Goal: Task Accomplishment & Management: Use online tool/utility

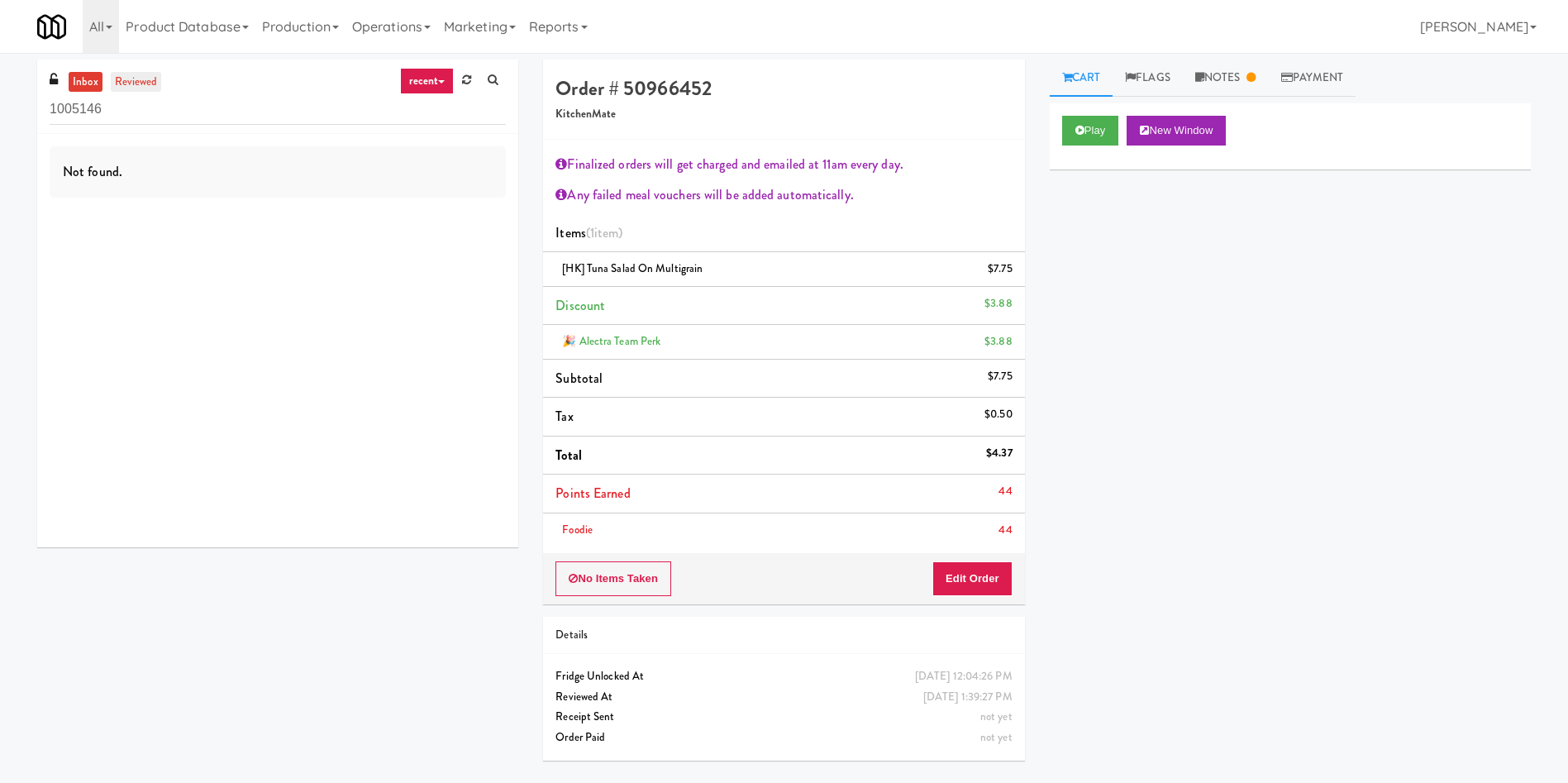
click at [139, 87] on link "reviewed" at bounding box center [136, 82] width 51 height 21
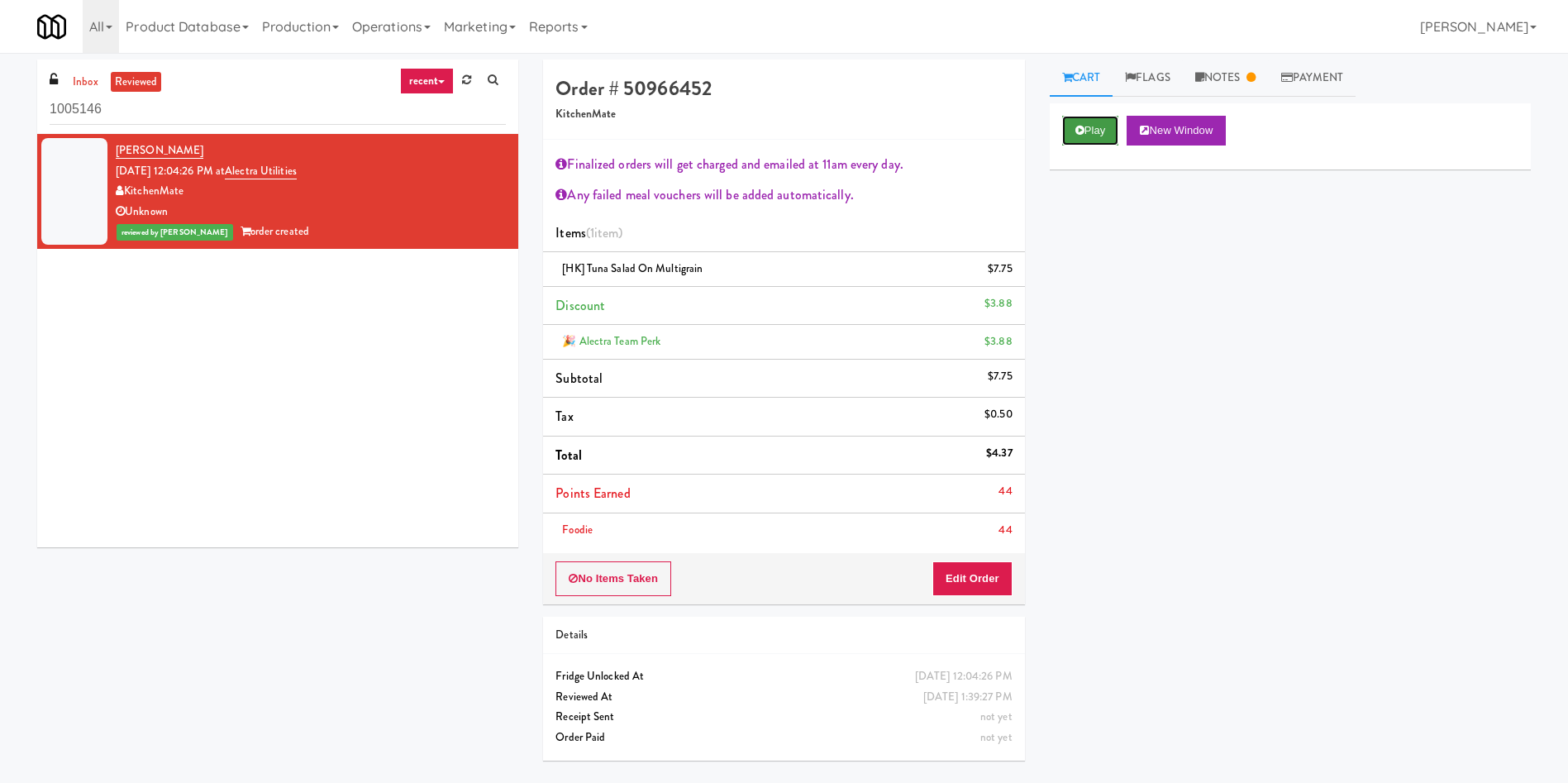
click at [1100, 128] on button "Play" at bounding box center [1091, 130] width 57 height 30
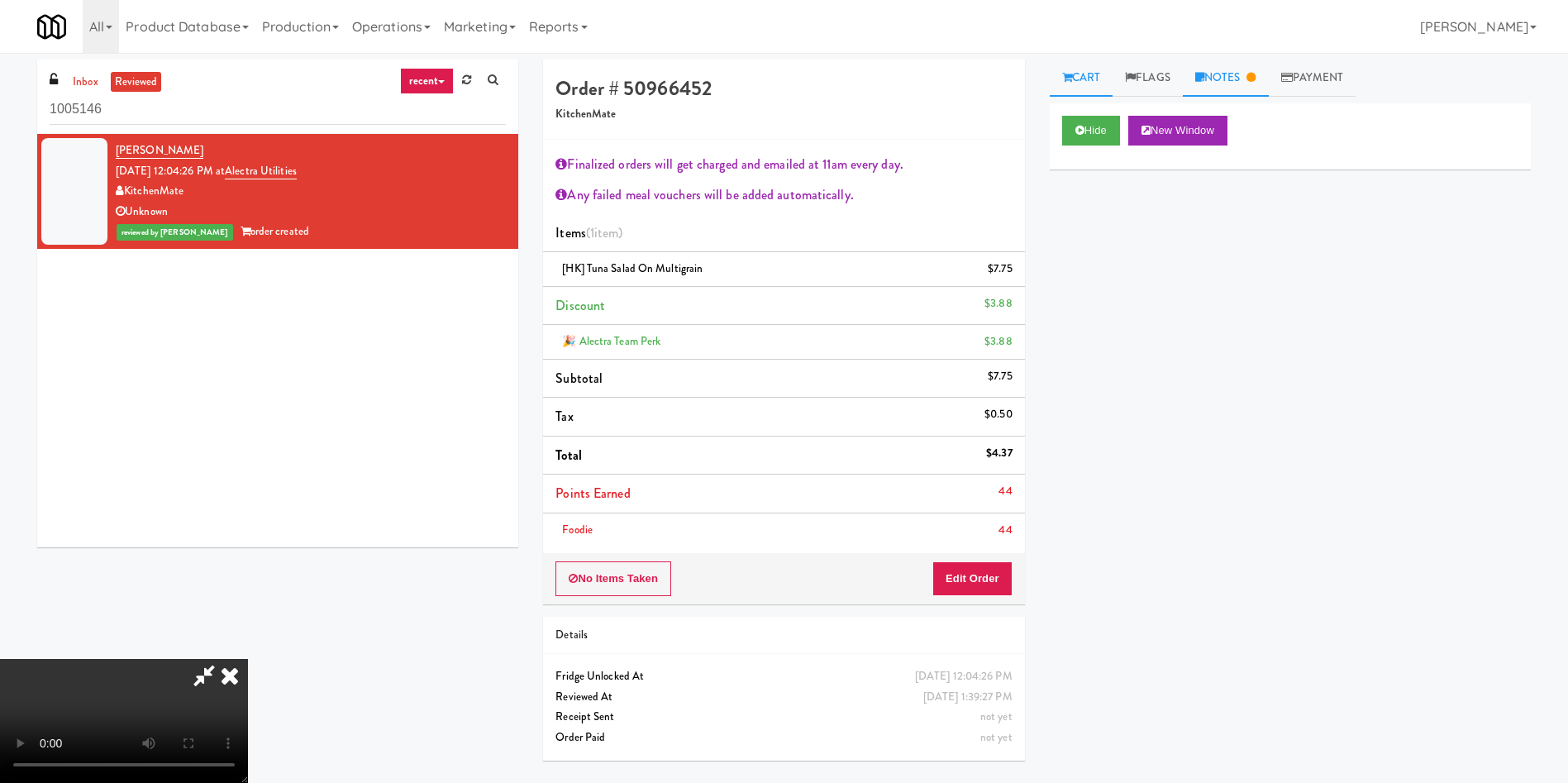
click at [1224, 79] on link "Notes" at bounding box center [1225, 78] width 86 height 38
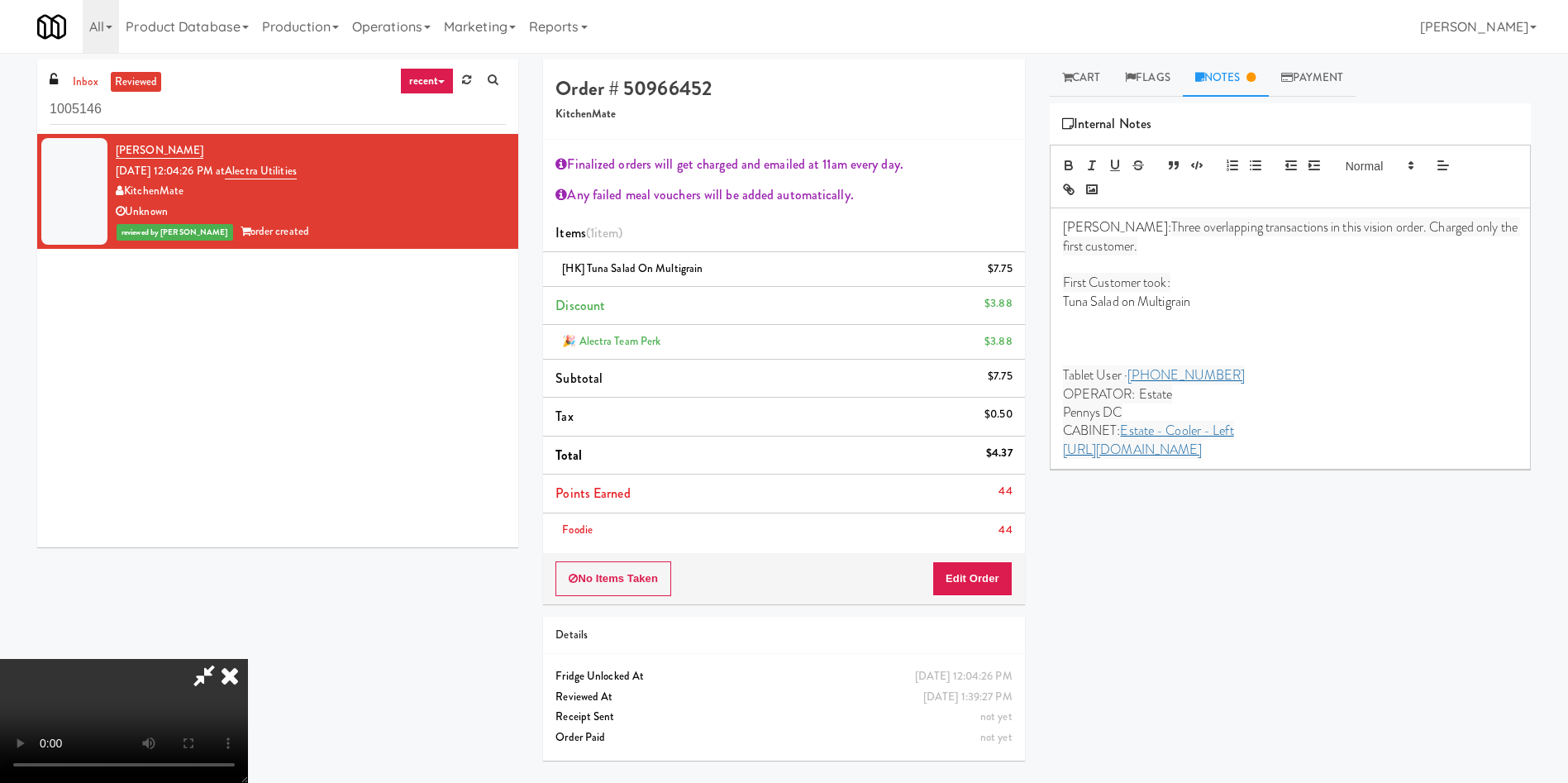
click at [248, 659] on video at bounding box center [124, 721] width 248 height 124
click at [1373, 709] on div "Hide New Window Primary Flag Clear Flag if unable to determine what was taken o…" at bounding box center [1289, 413] width 481 height 620
click at [1489, 383] on p "Tablet User · [PHONE_NUMBER]" at bounding box center [1290, 376] width 454 height 18
drag, startPoint x: 896, startPoint y: 63, endPoint x: 543, endPoint y: 81, distance: 353.5
click at [223, 659] on icon at bounding box center [204, 675] width 38 height 33
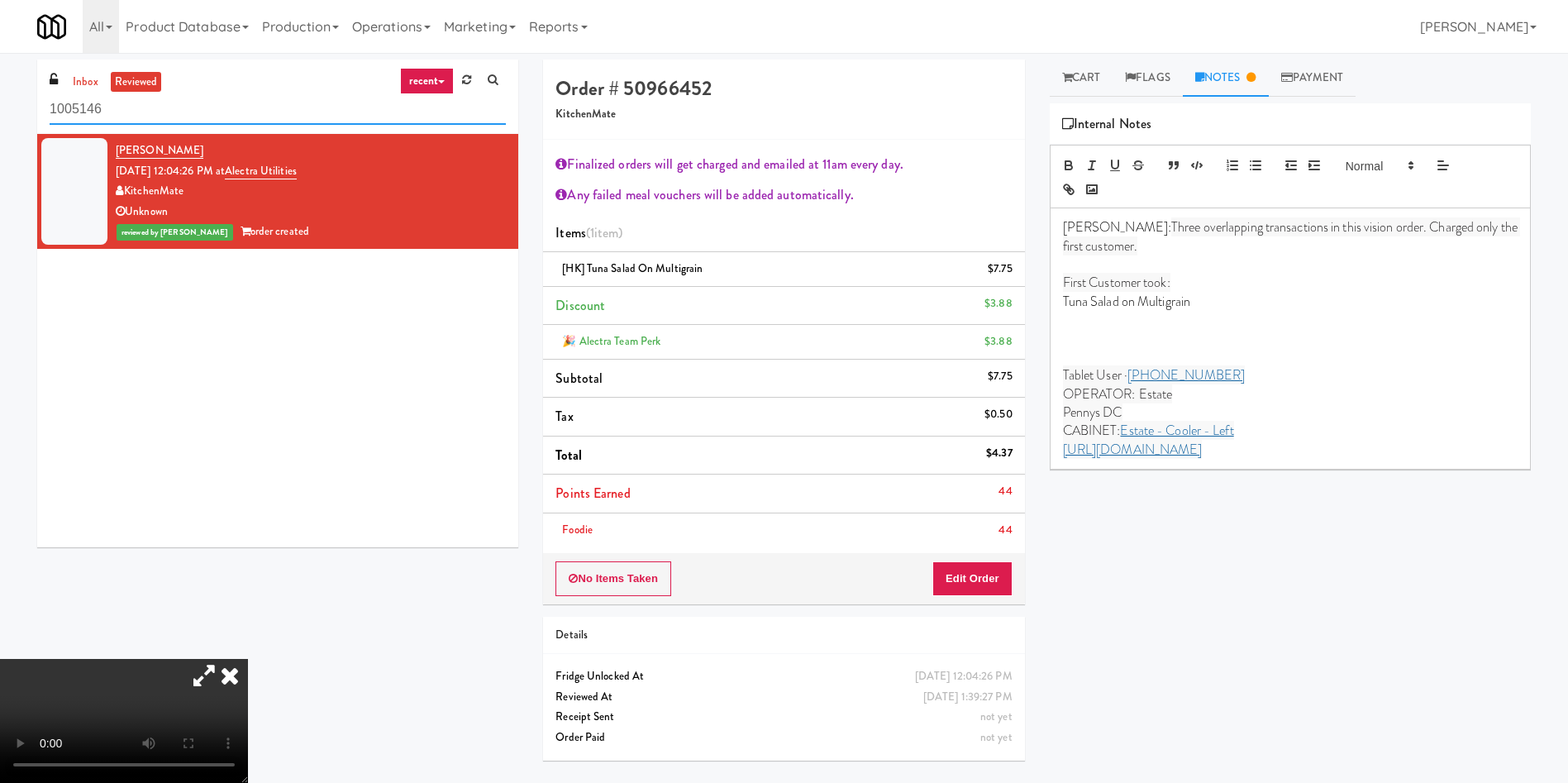
drag, startPoint x: 111, startPoint y: 116, endPoint x: 0, endPoint y: 114, distance: 111.0
click at [0, 114] on div "inbox reviewed recent all unclear take inventory issue suspicious failed recent…" at bounding box center [784, 416] width 1568 height 714
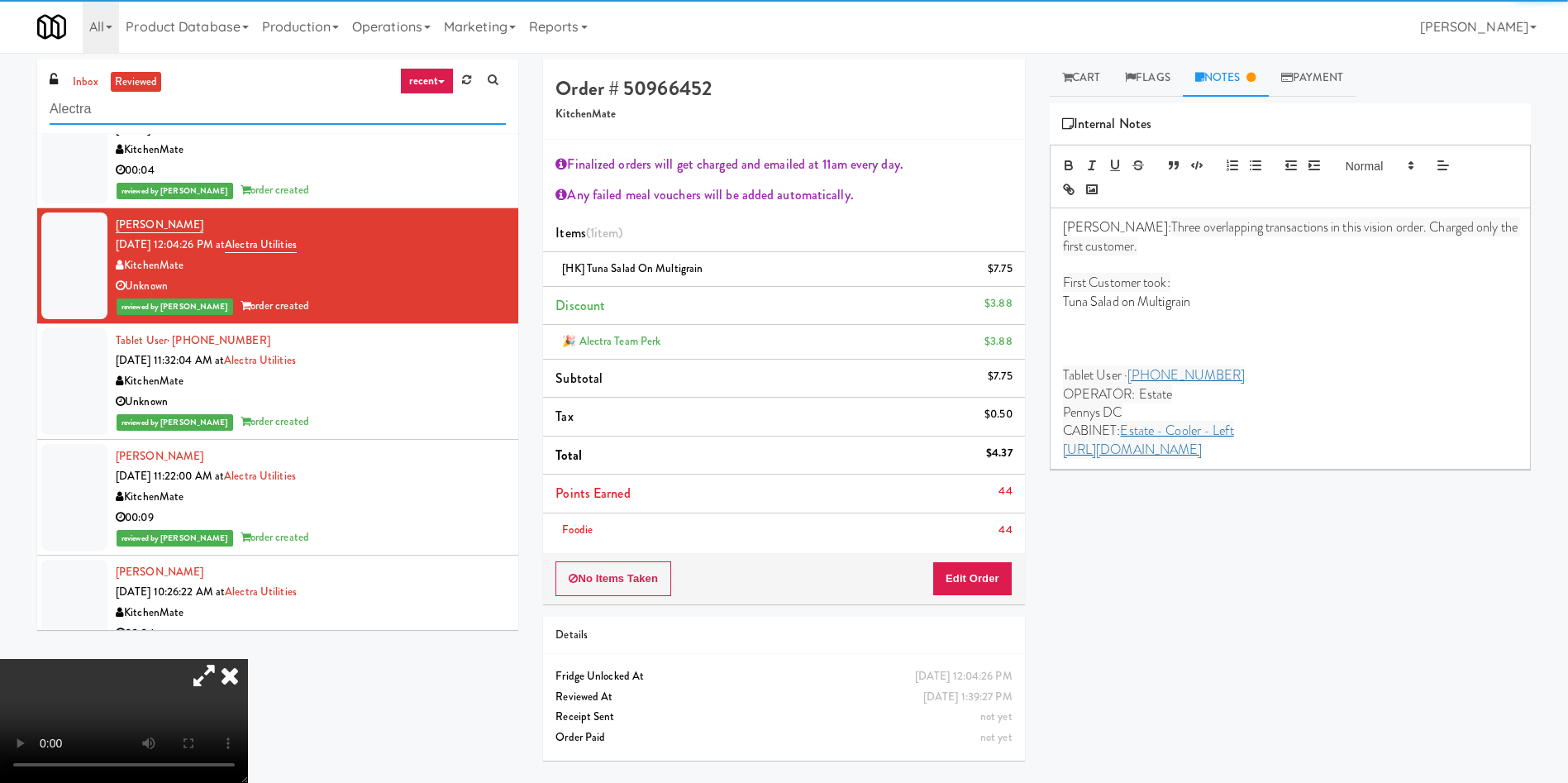
type input "Alectra"
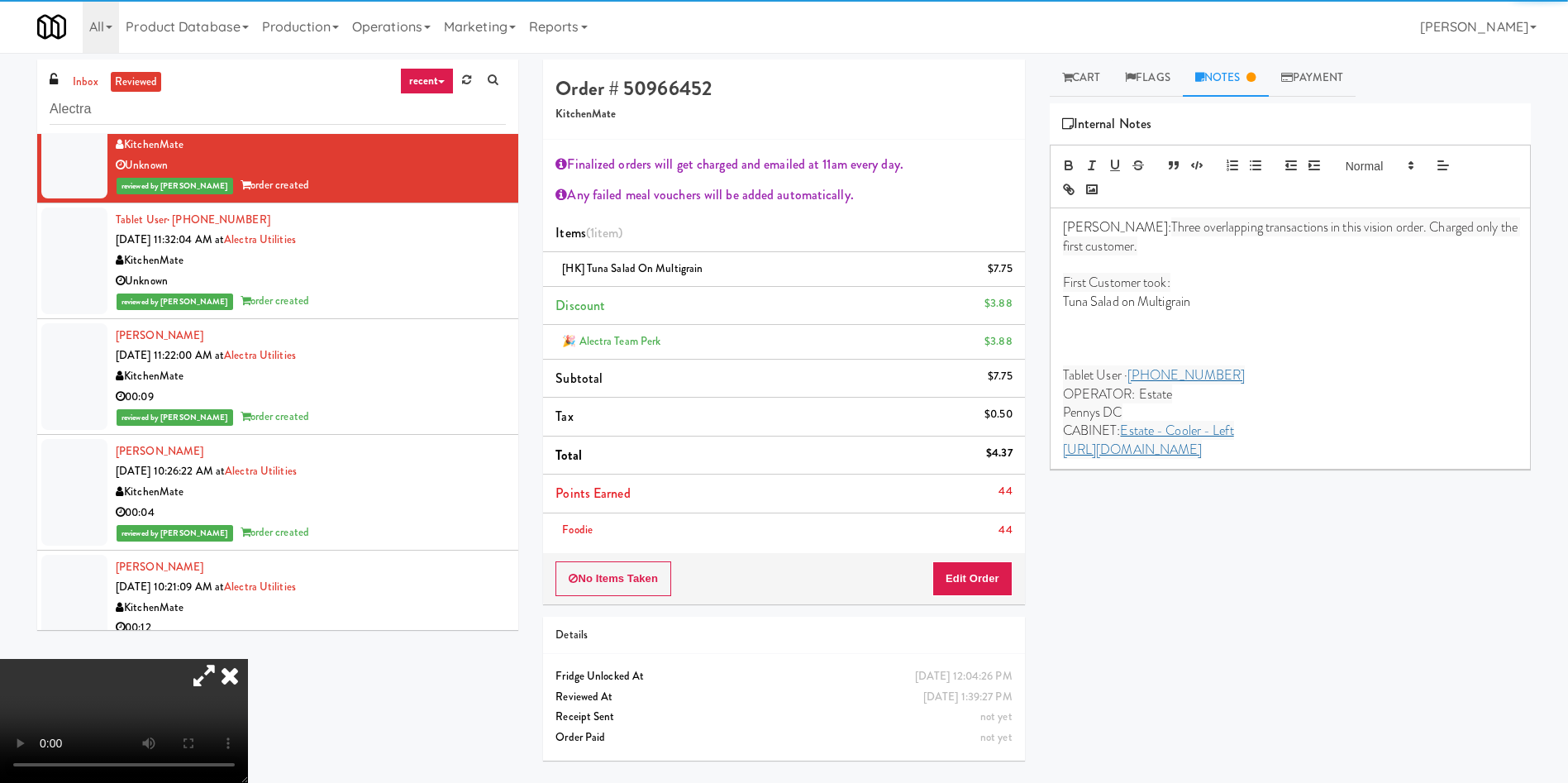
click at [134, 78] on link "reviewed" at bounding box center [136, 82] width 51 height 21
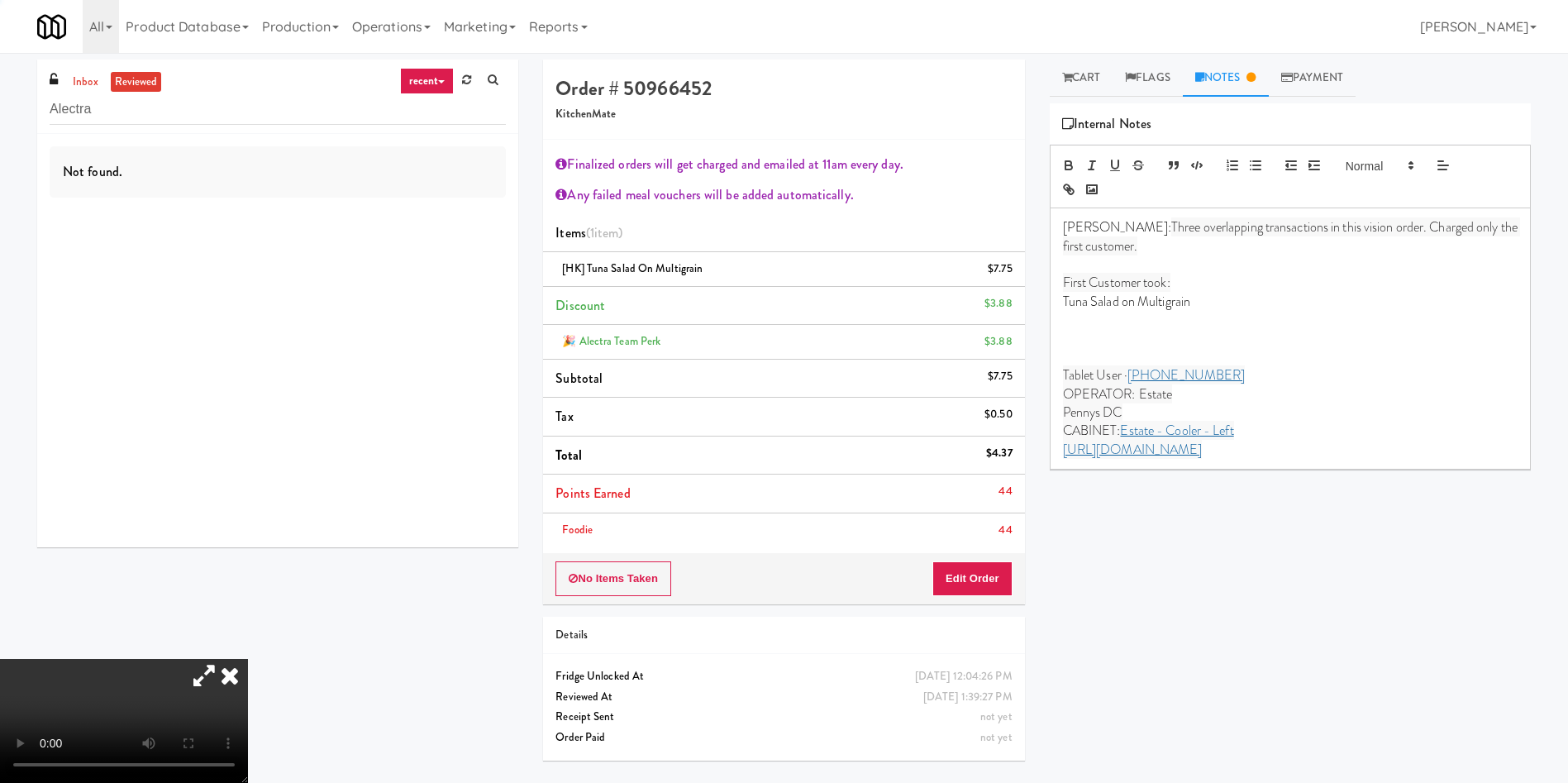
scroll to position [0, 0]
click at [248, 659] on icon at bounding box center [229, 675] width 37 height 33
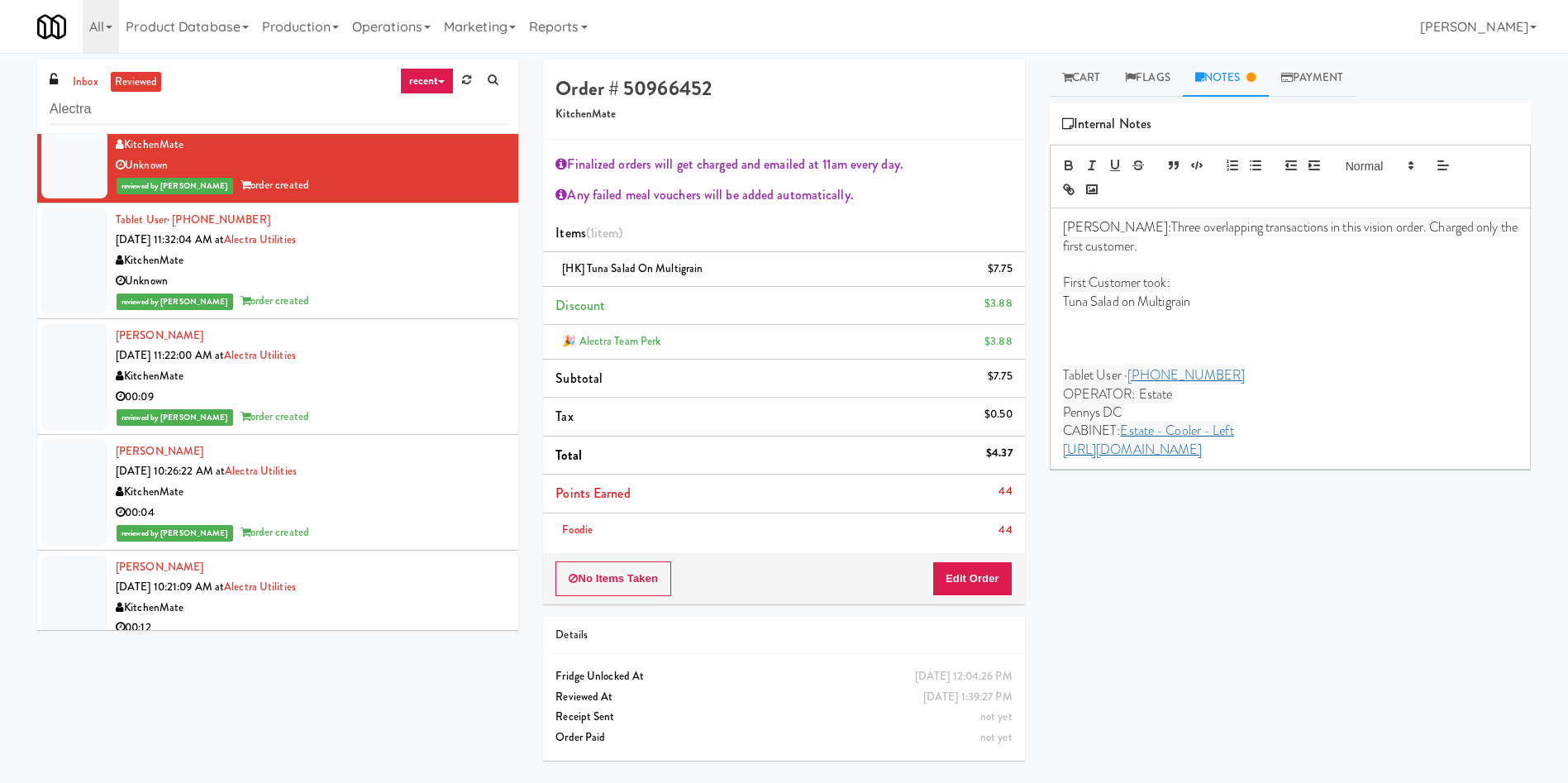
scroll to position [501, 0]
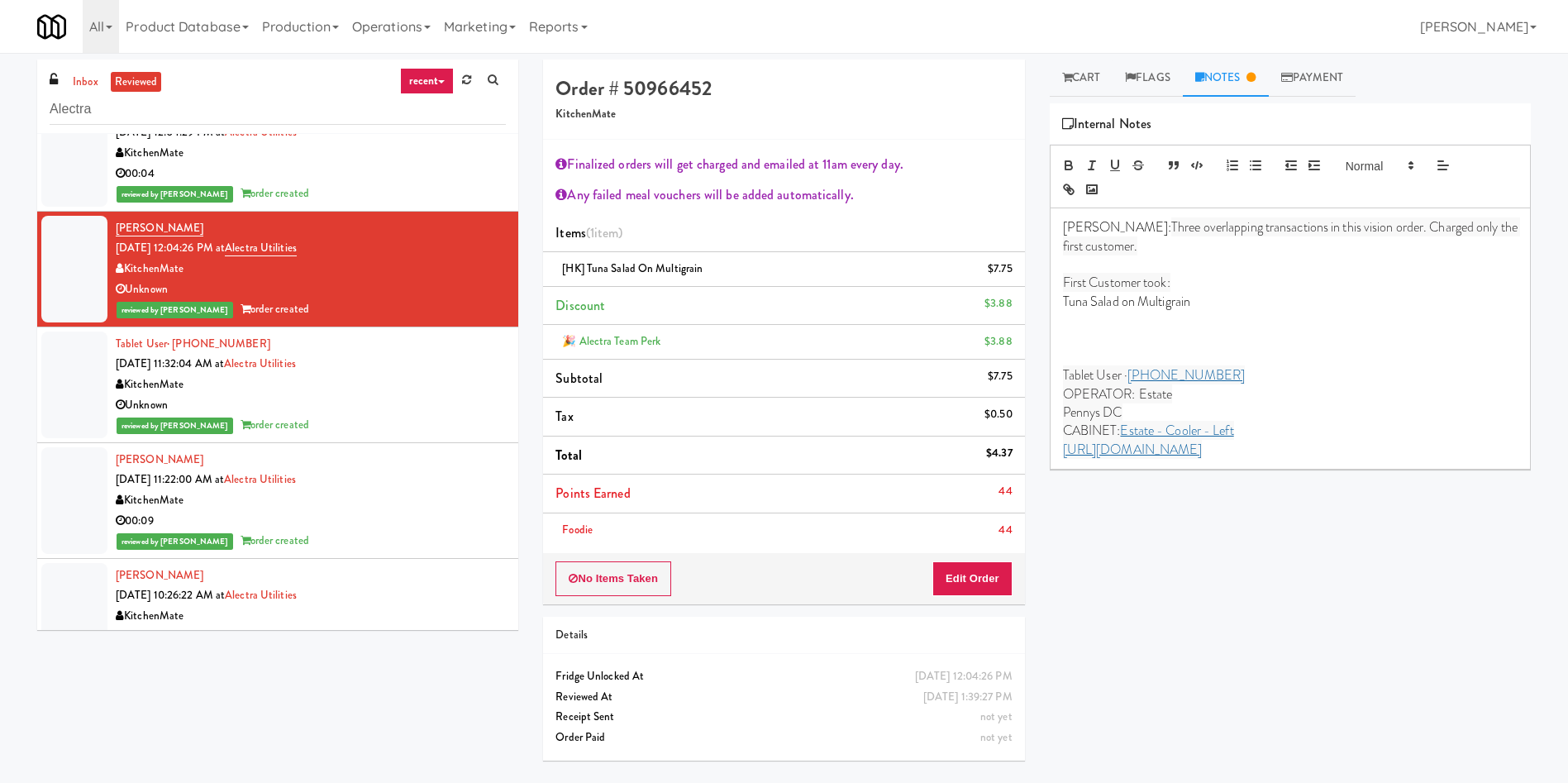
click at [49, 412] on div at bounding box center [74, 385] width 66 height 107
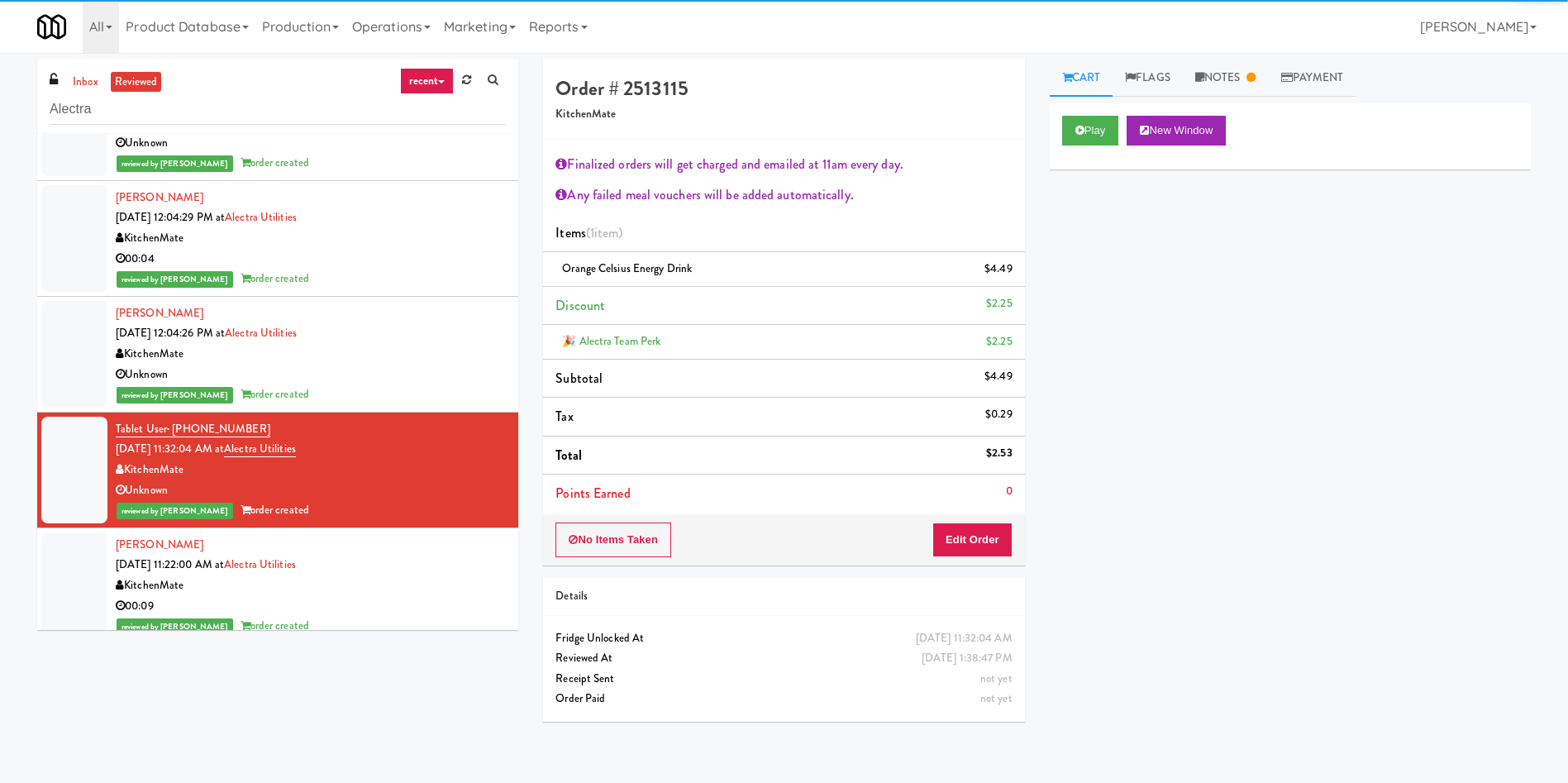
scroll to position [377, 0]
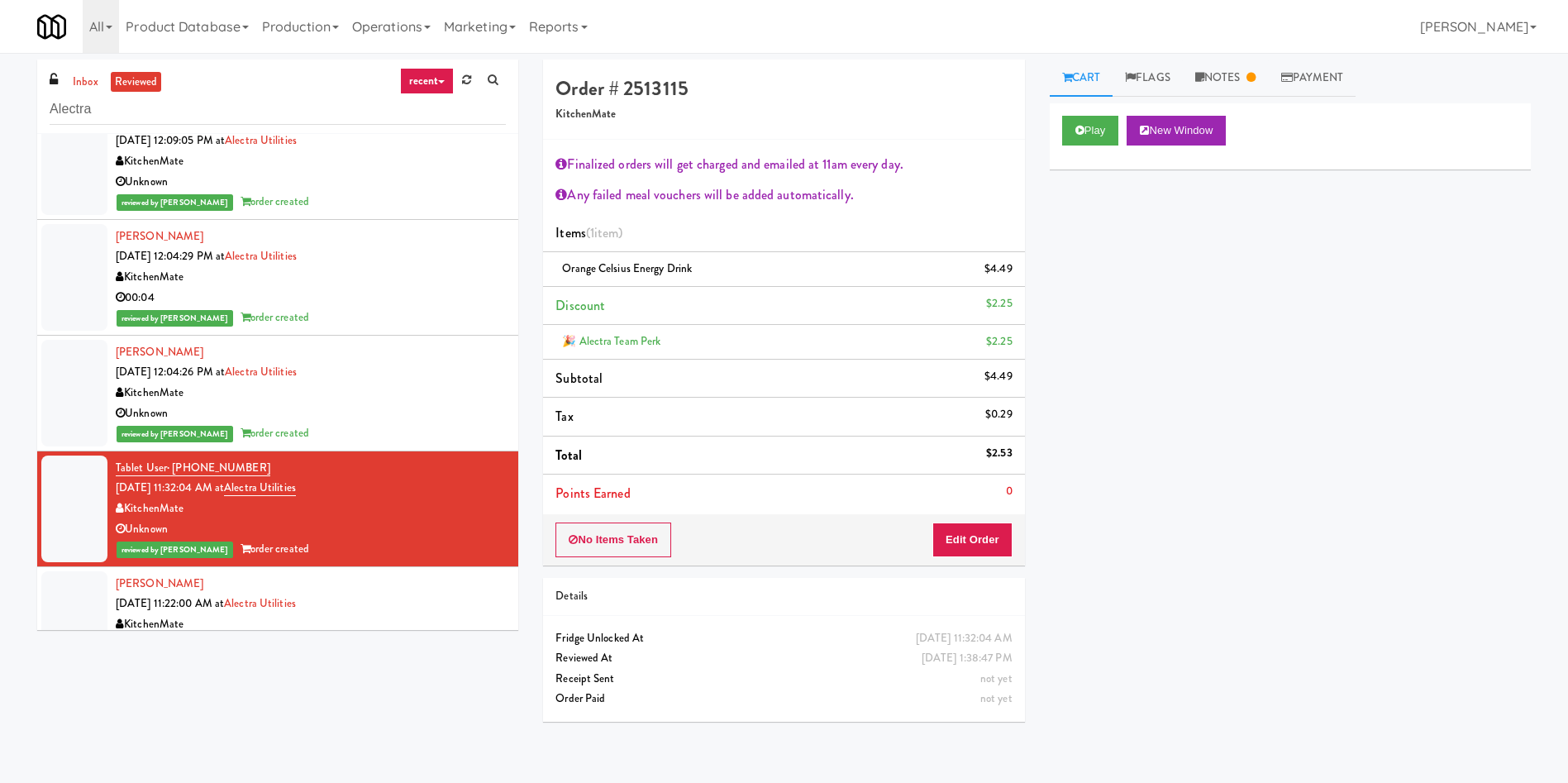
click at [83, 295] on div at bounding box center [74, 278] width 66 height 107
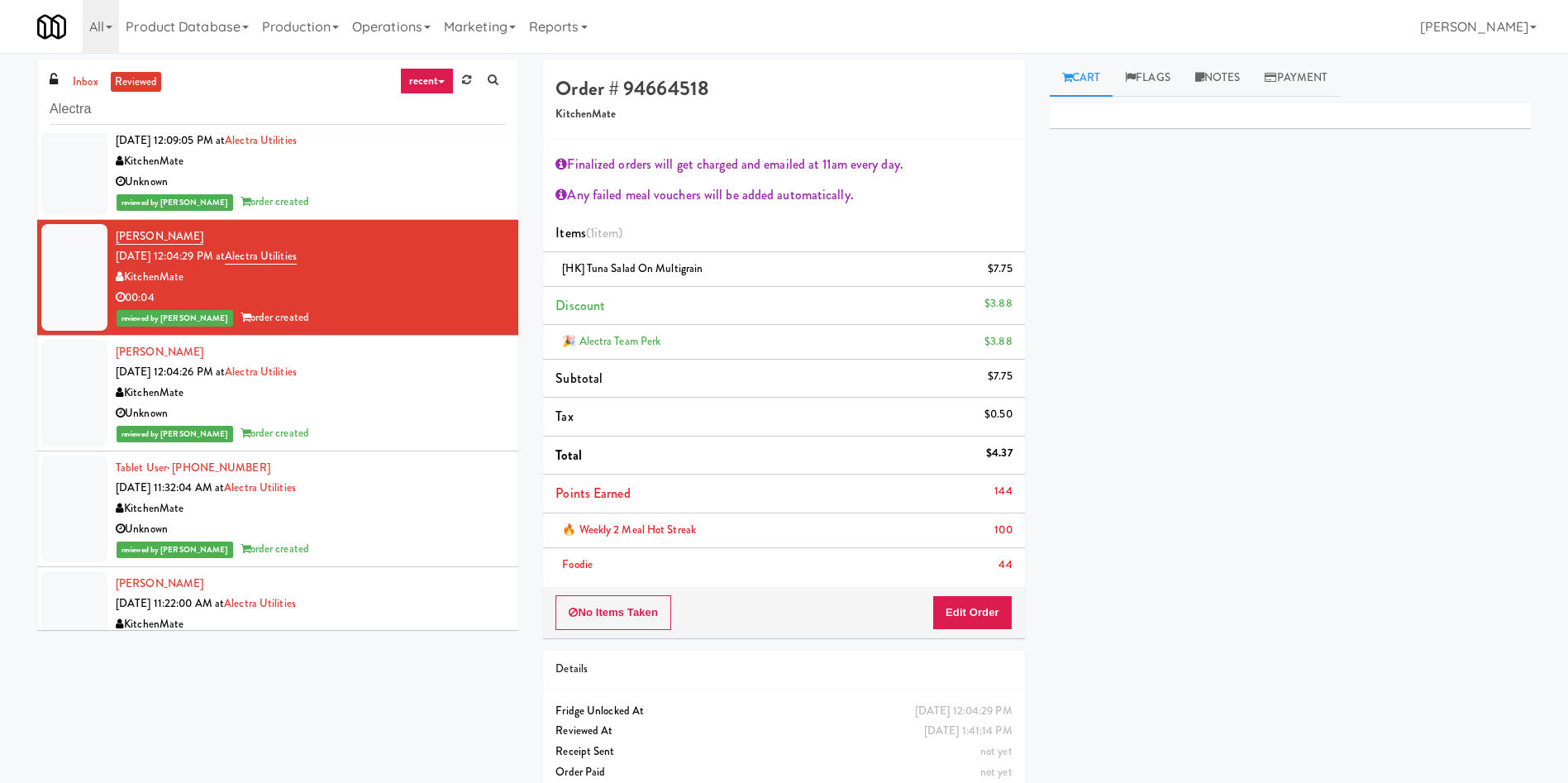
click at [82, 392] on div at bounding box center [74, 393] width 66 height 107
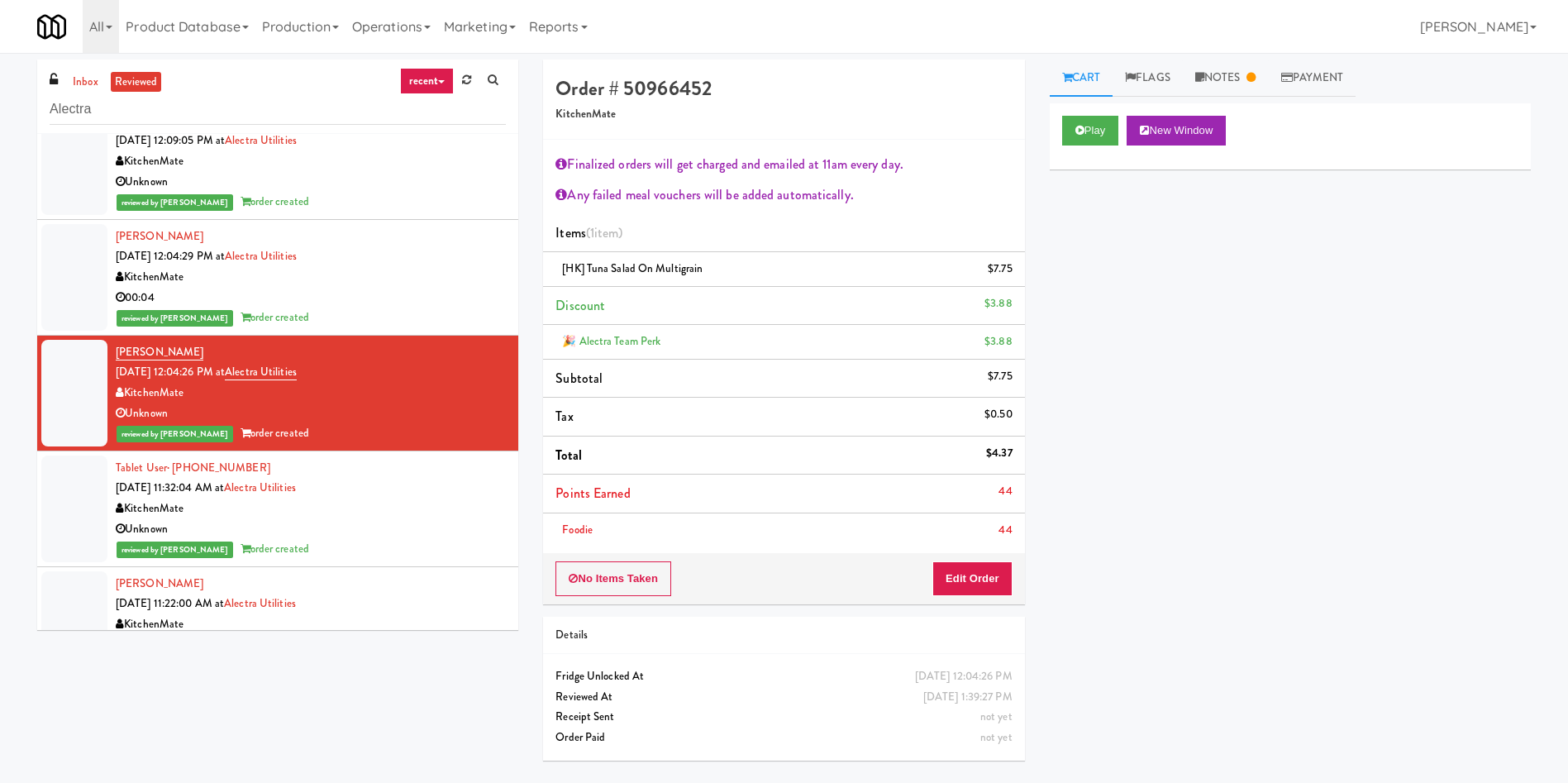
scroll to position [253, 0]
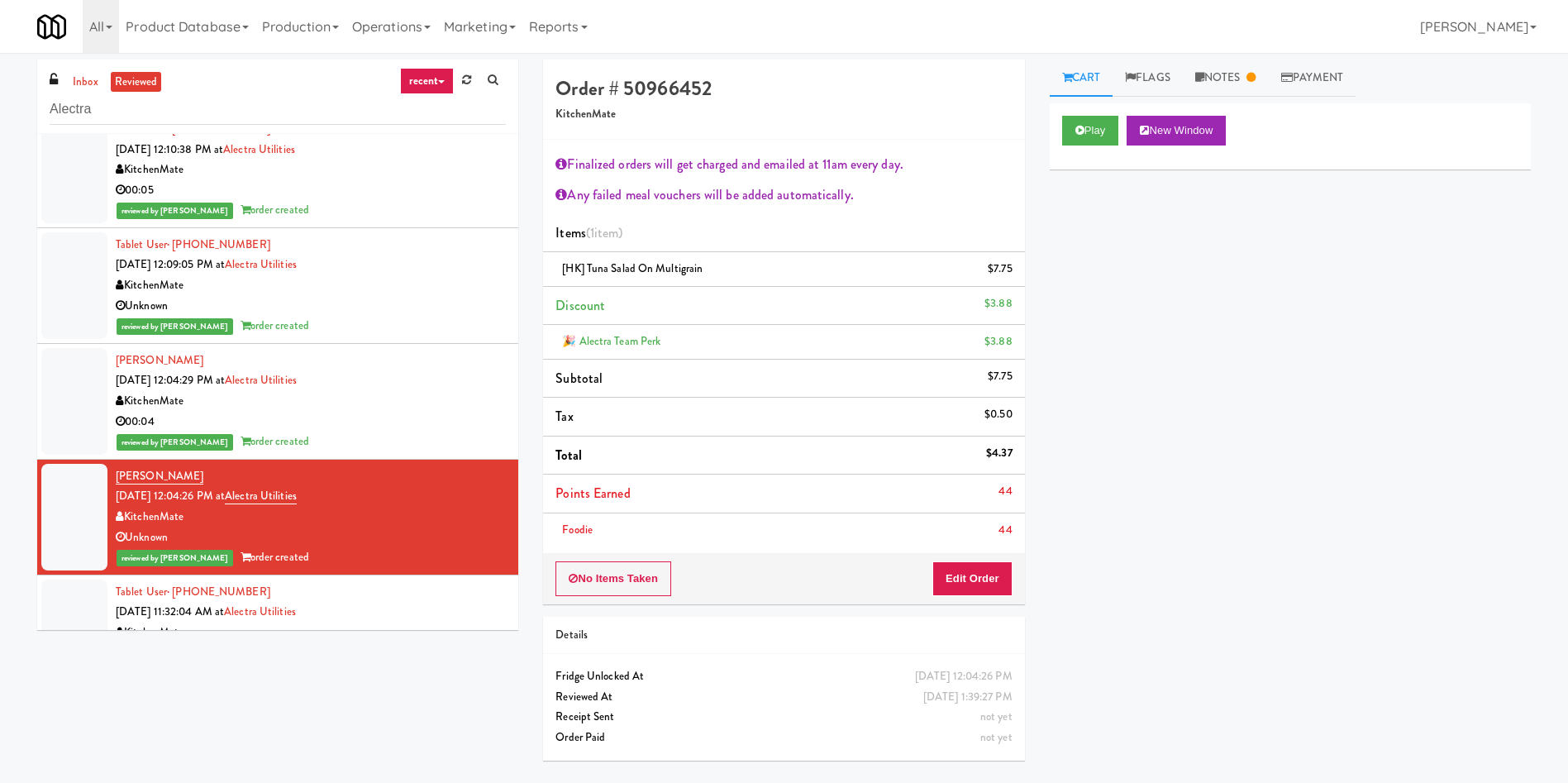
click at [76, 284] on div at bounding box center [74, 286] width 66 height 107
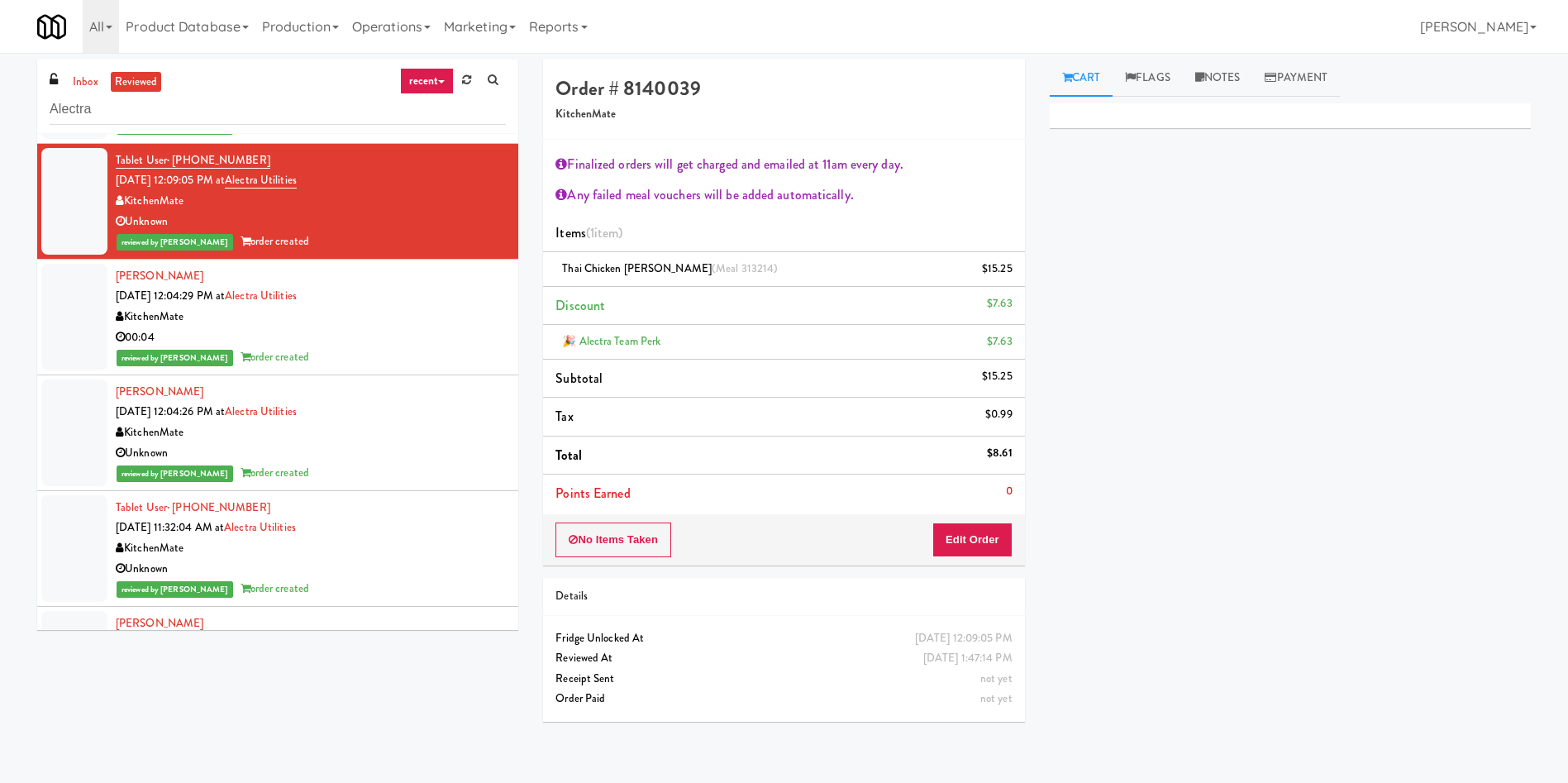
scroll to position [377, 0]
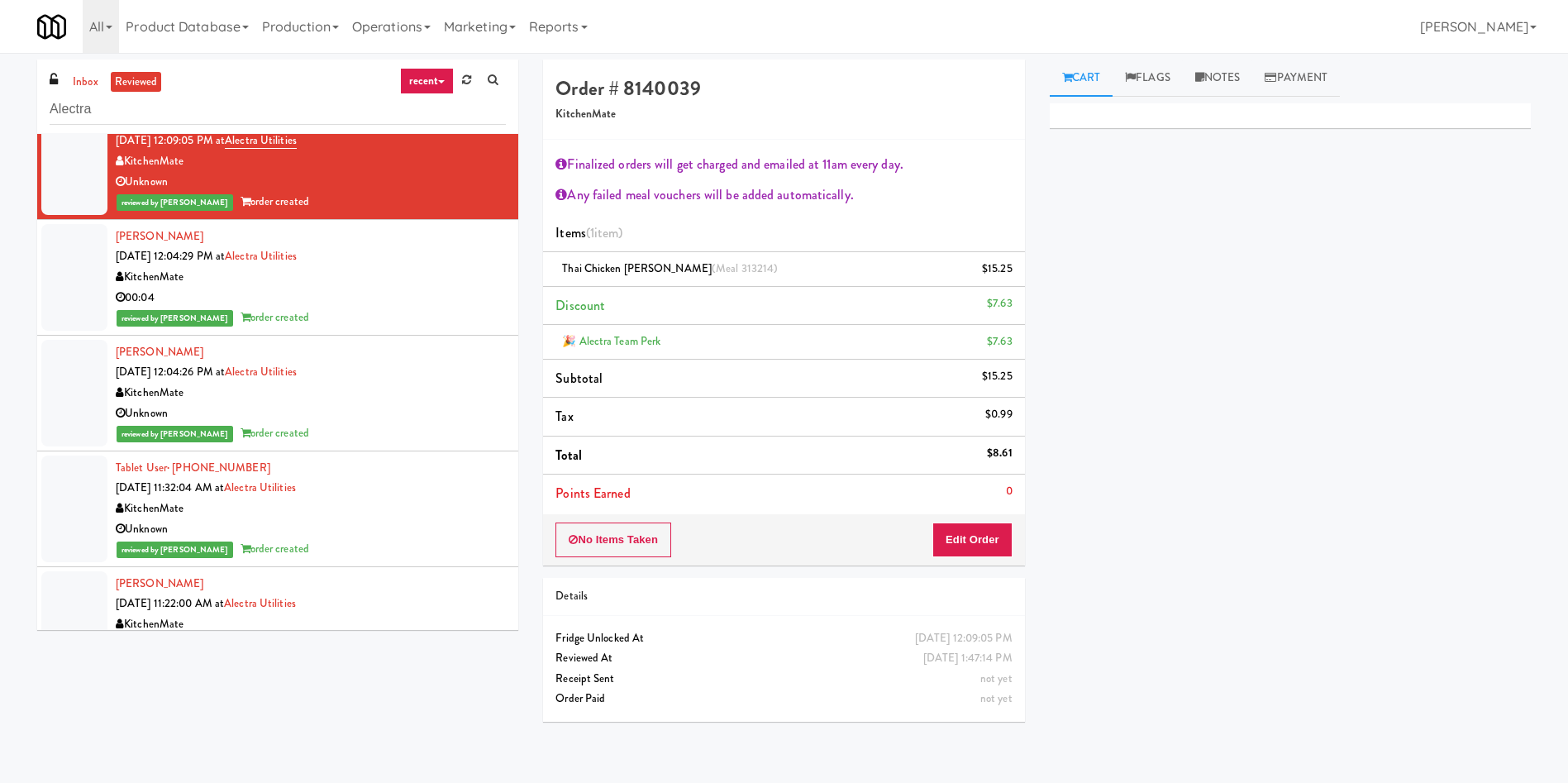
click at [75, 425] on div at bounding box center [74, 393] width 66 height 107
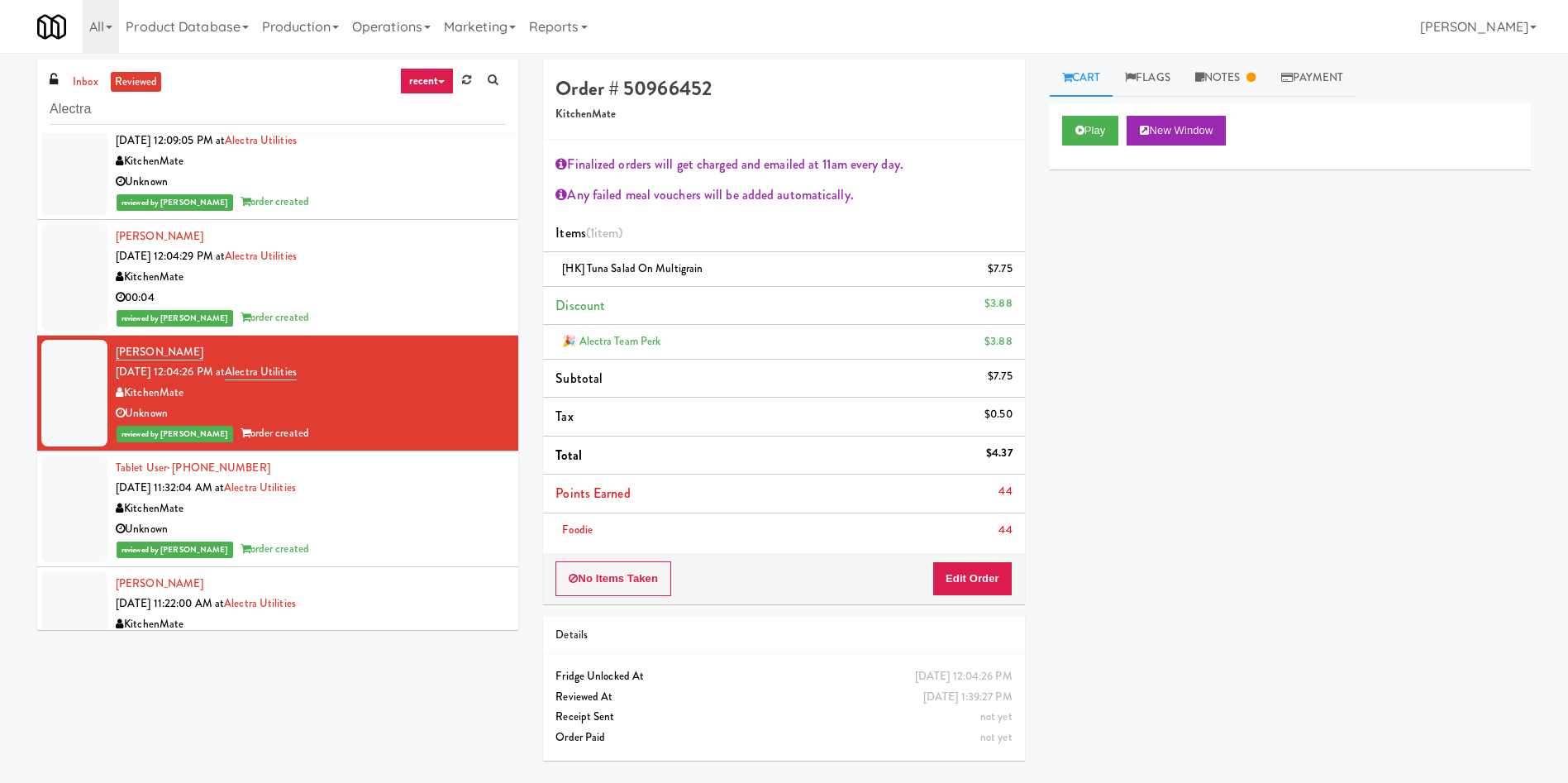
click at [78, 502] on div at bounding box center [74, 509] width 66 height 107
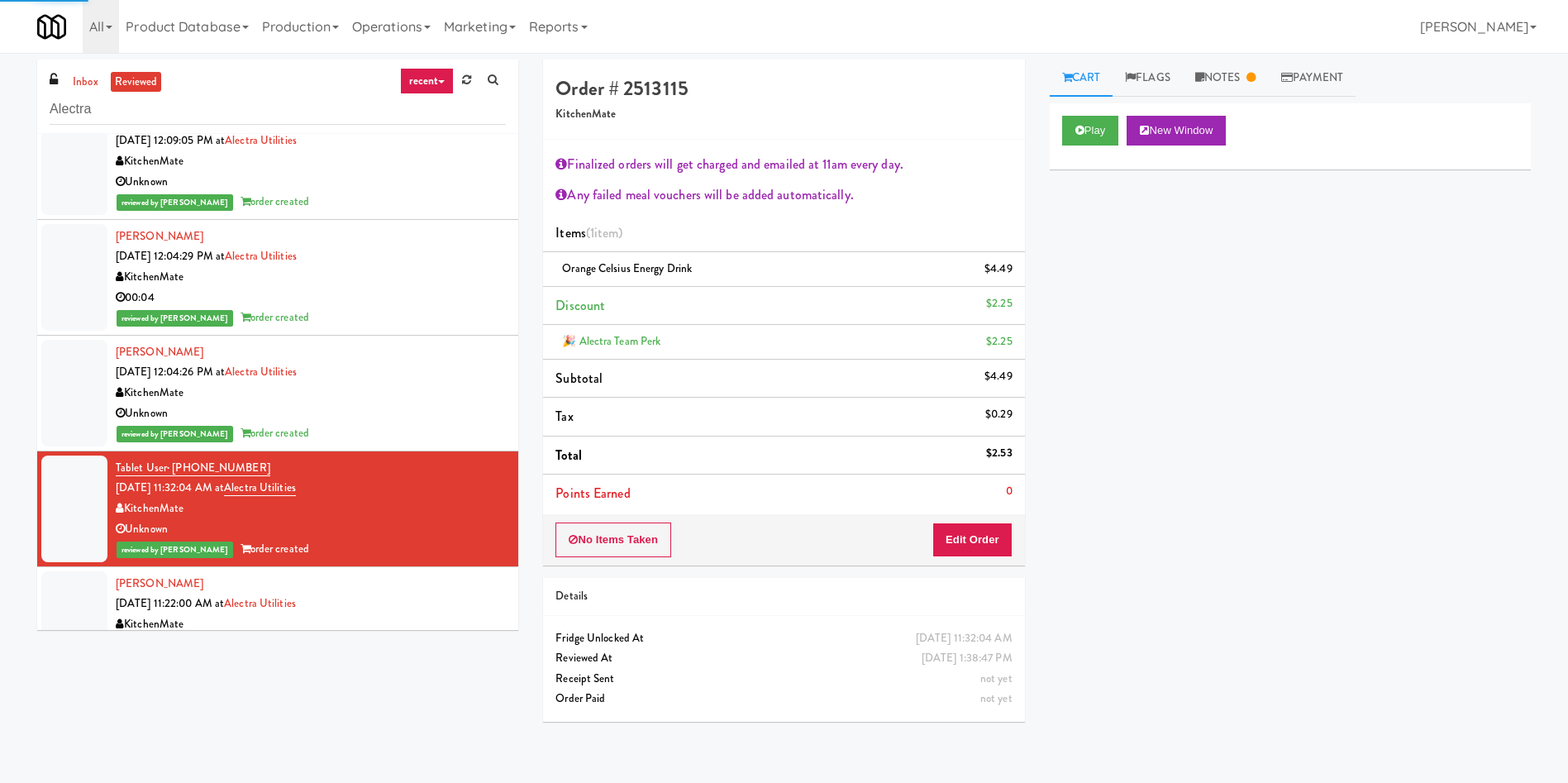
click at [73, 397] on div at bounding box center [74, 393] width 66 height 107
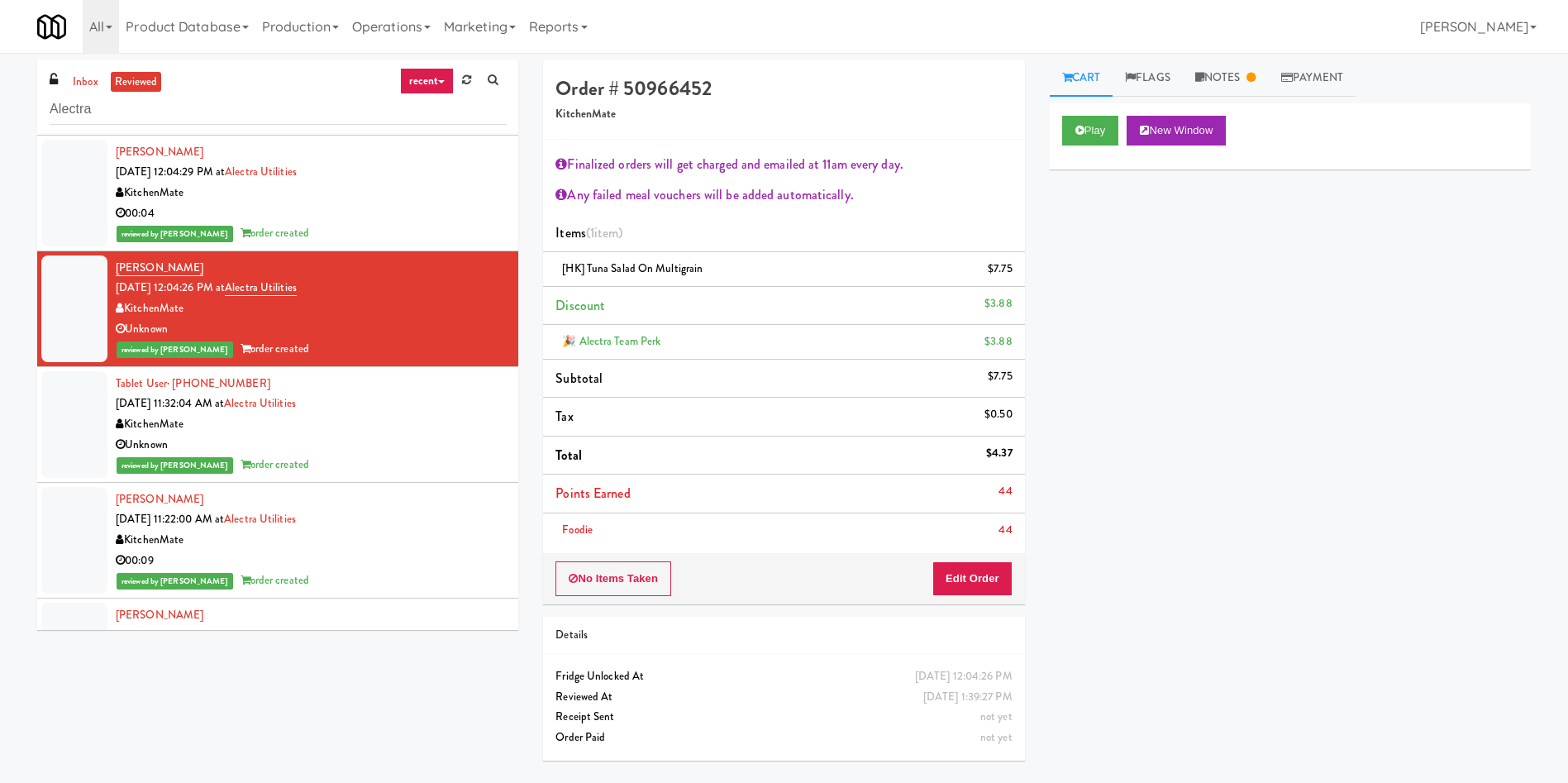
scroll to position [501, 0]
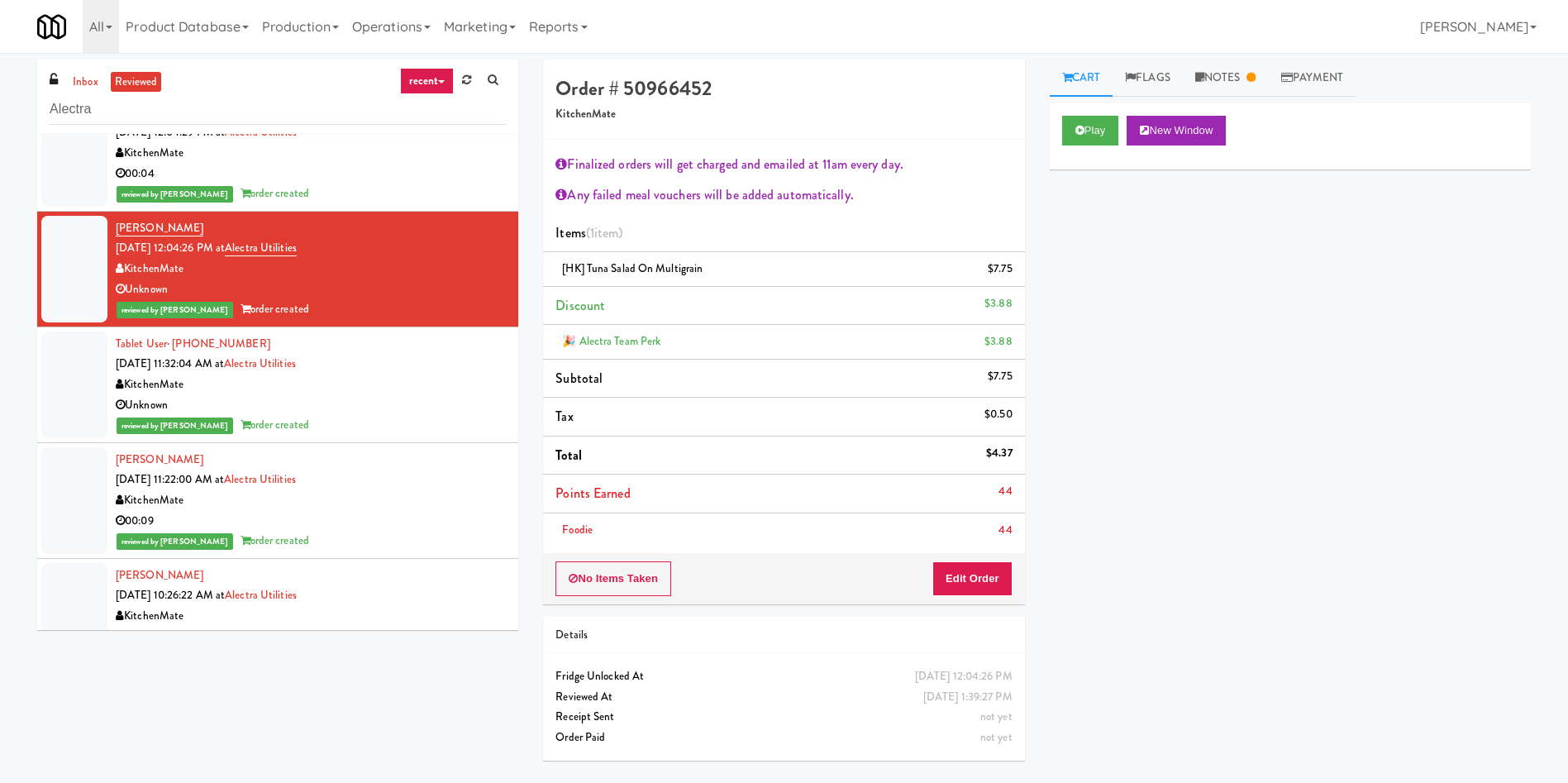
click at [61, 505] on div at bounding box center [74, 501] width 66 height 107
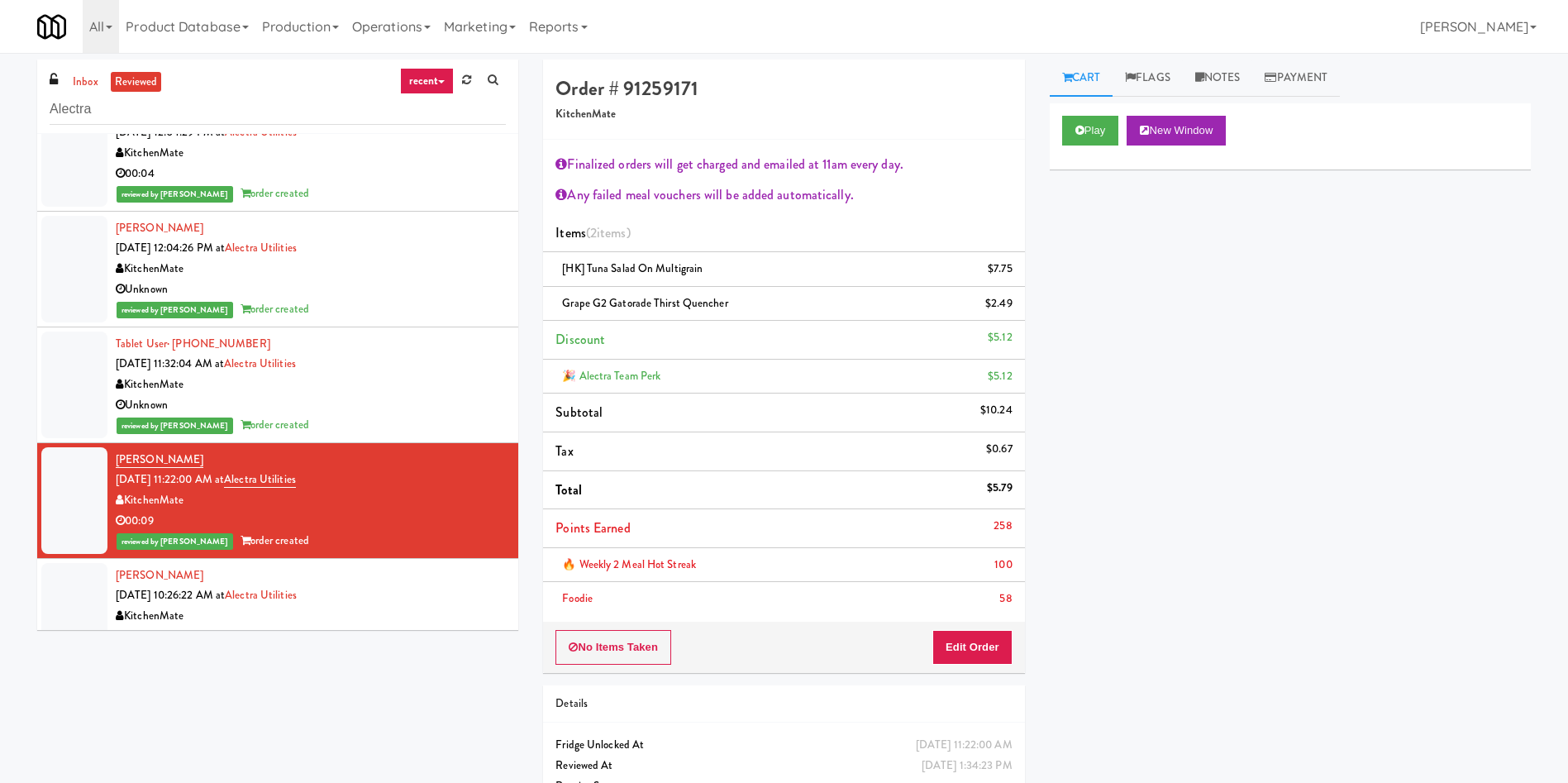
click at [43, 412] on div at bounding box center [74, 385] width 66 height 107
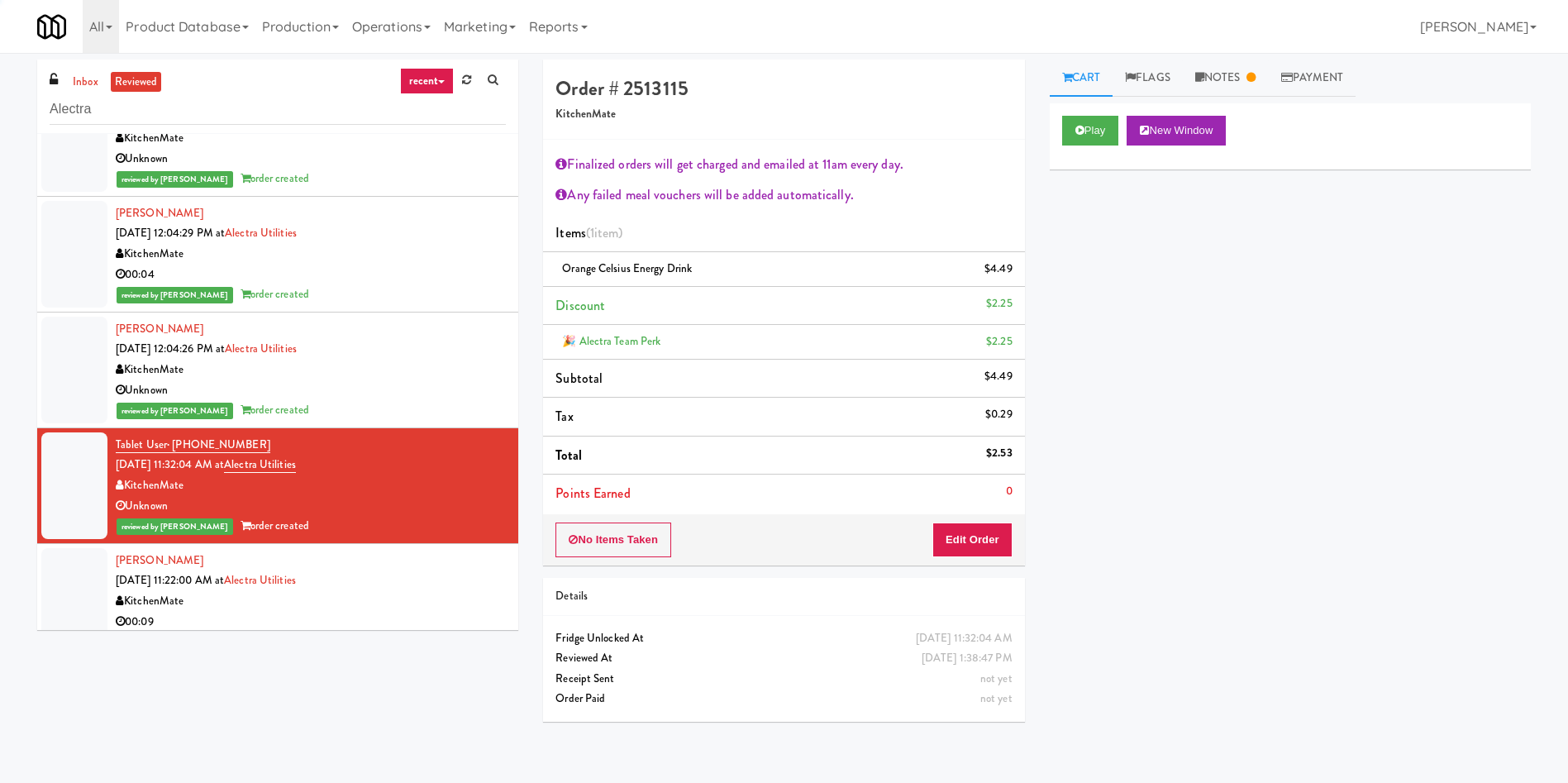
scroll to position [377, 0]
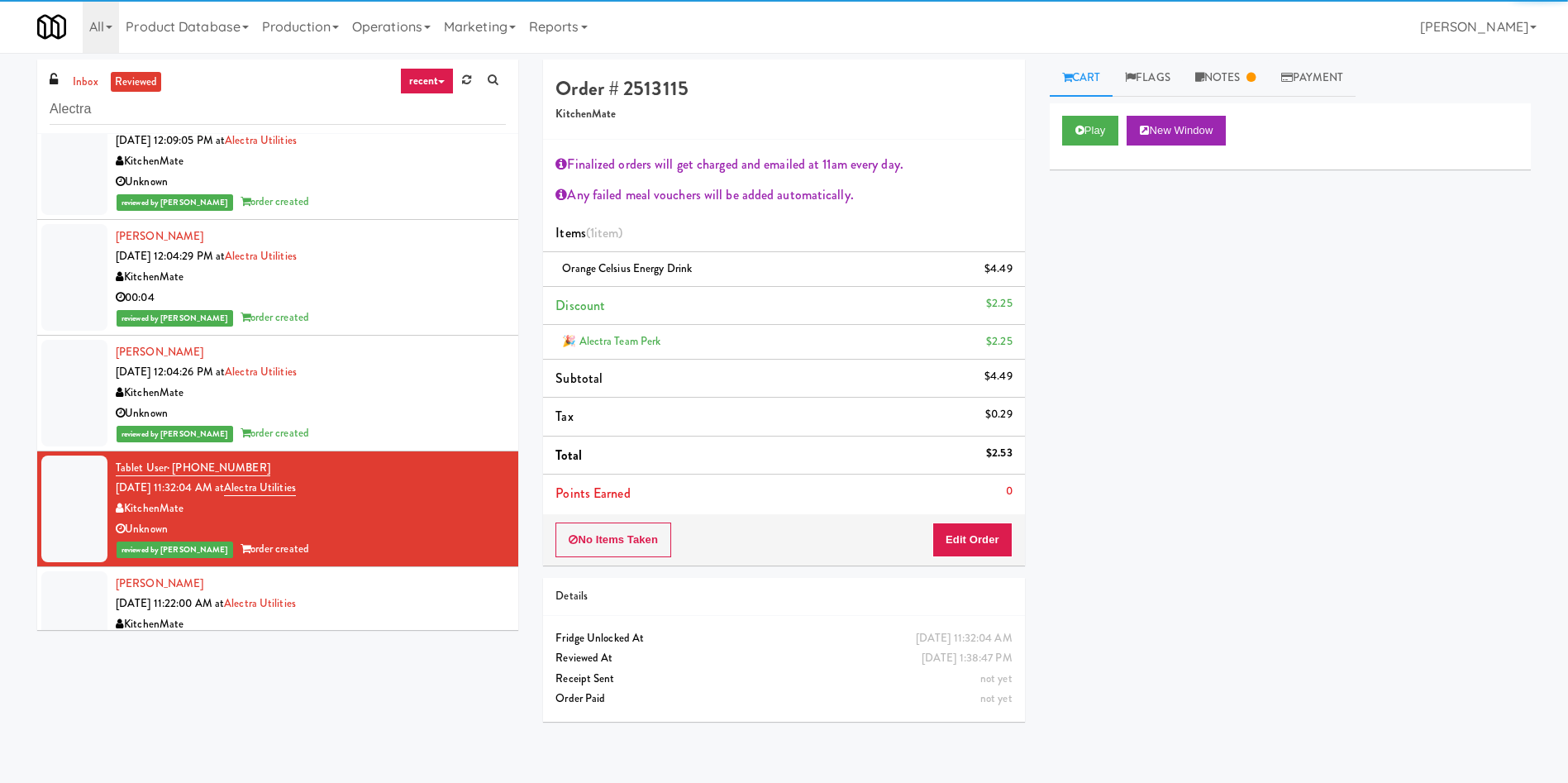
click at [87, 380] on div at bounding box center [74, 393] width 66 height 107
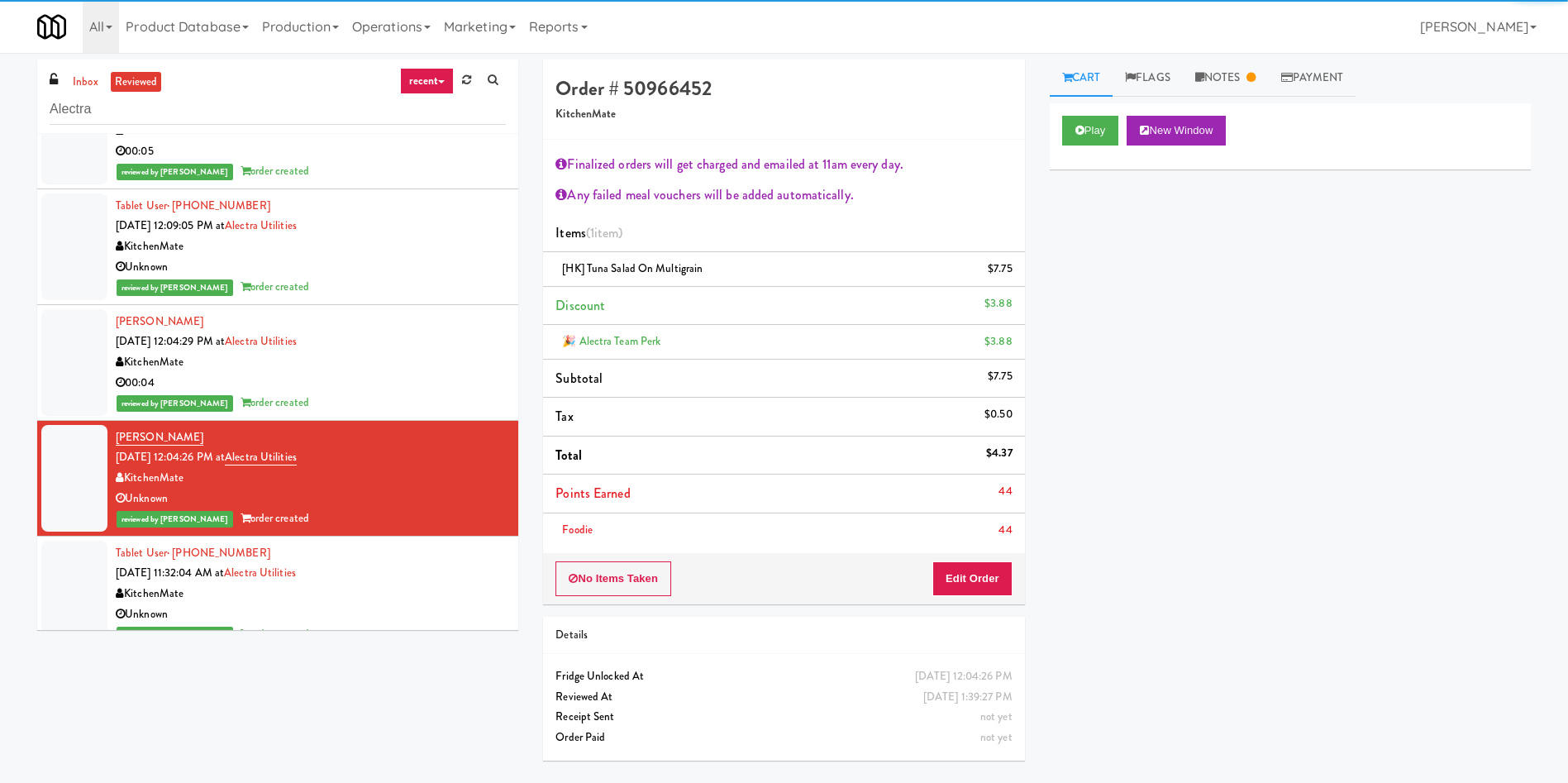
scroll to position [253, 0]
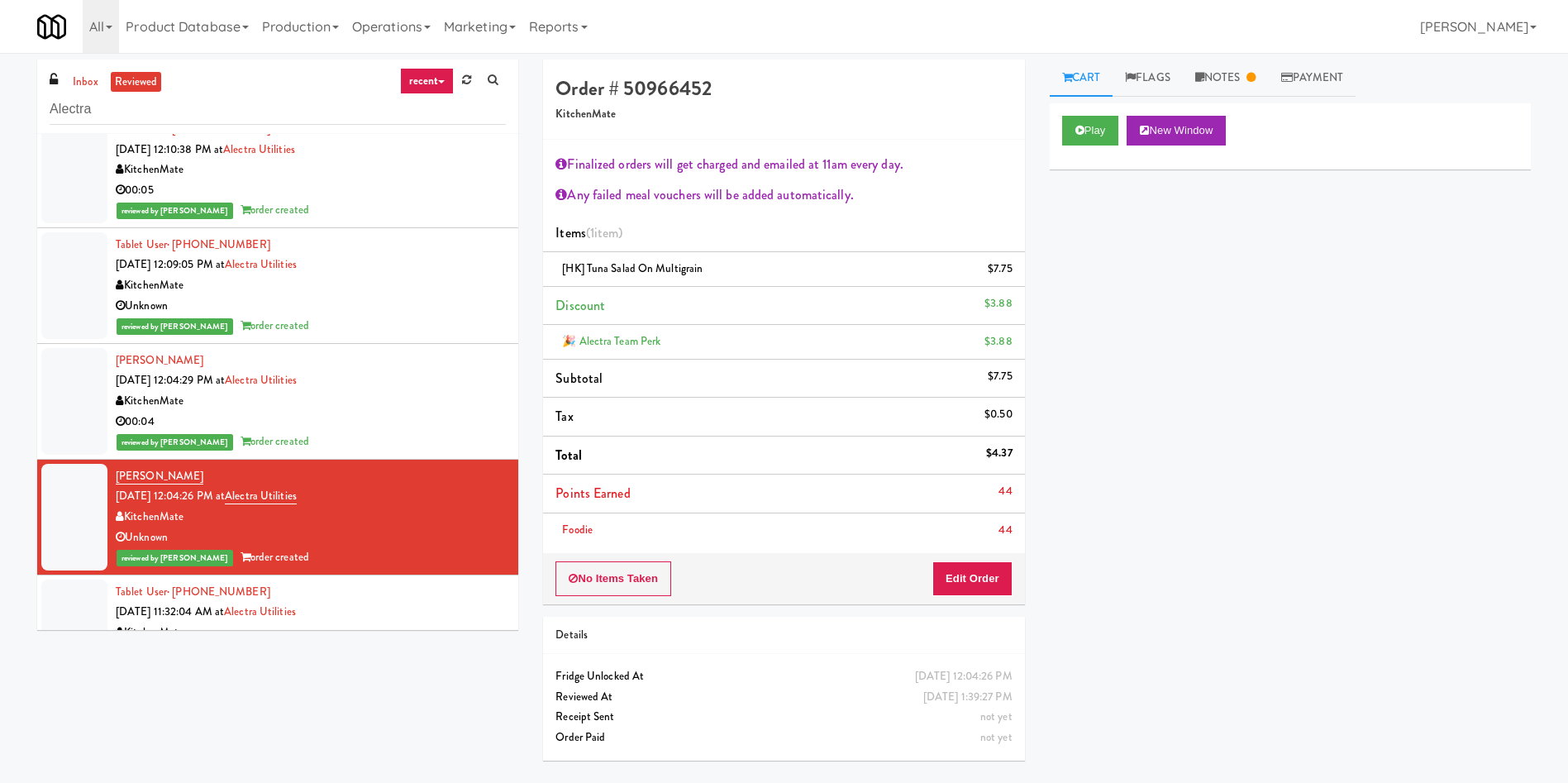
click at [81, 375] on div at bounding box center [74, 401] width 66 height 107
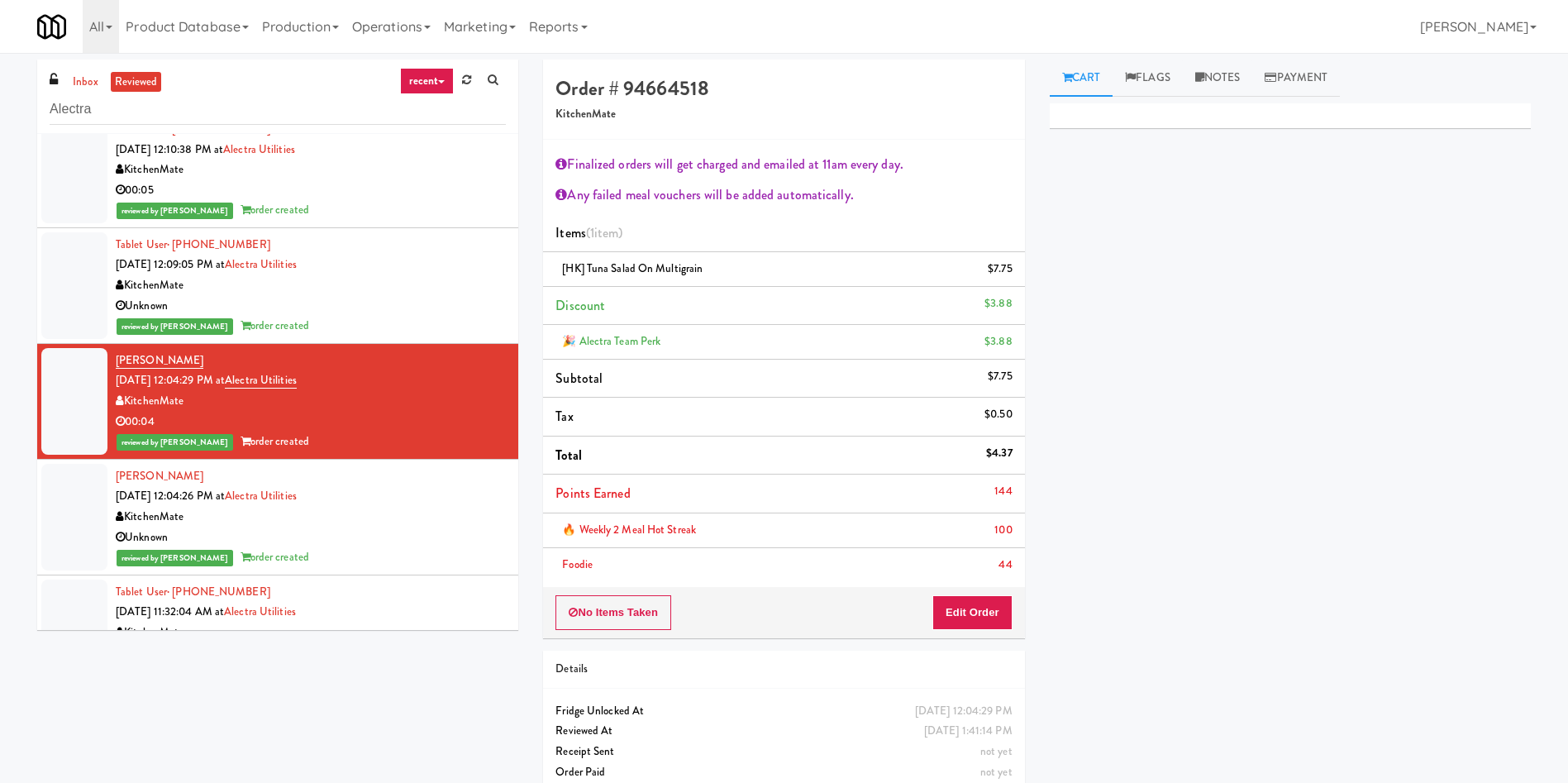
click at [78, 269] on div at bounding box center [74, 286] width 66 height 107
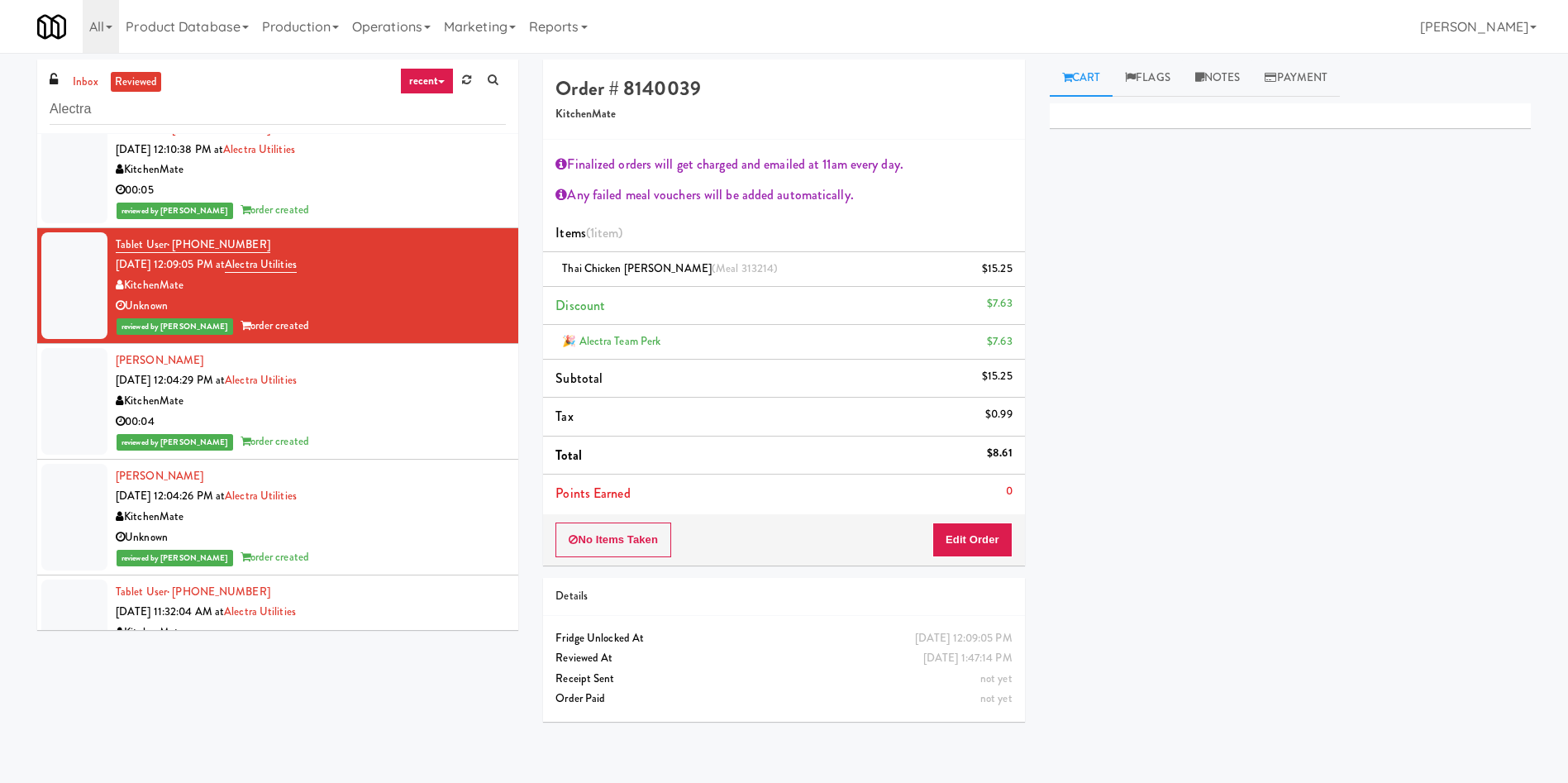
scroll to position [130, 0]
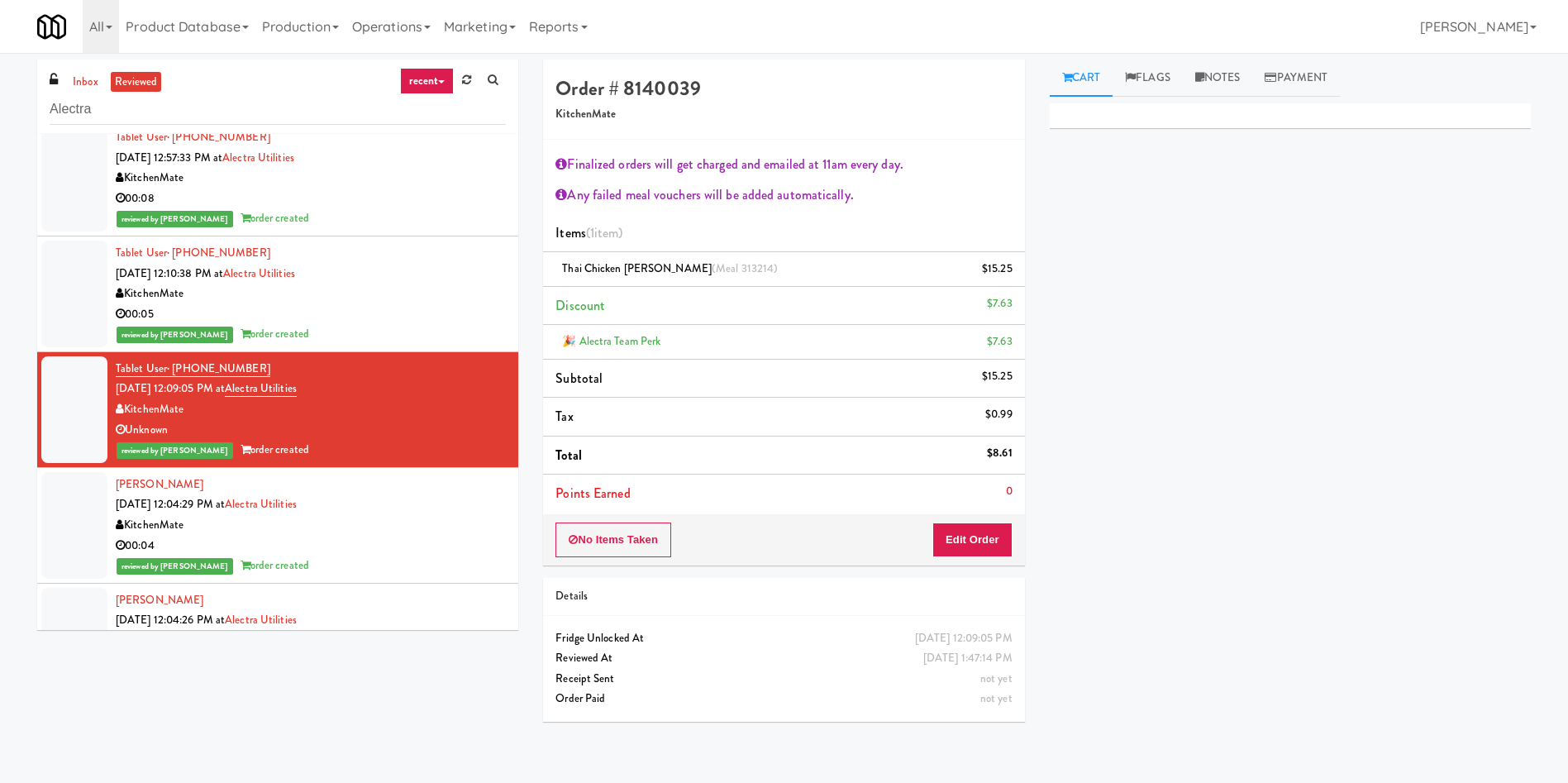
click at [110, 277] on li "Tablet User · (416) 230-6390 [DATE] 12:10:38 PM at Alectra Utilities KitchenMat…" at bounding box center [278, 294] width 481 height 116
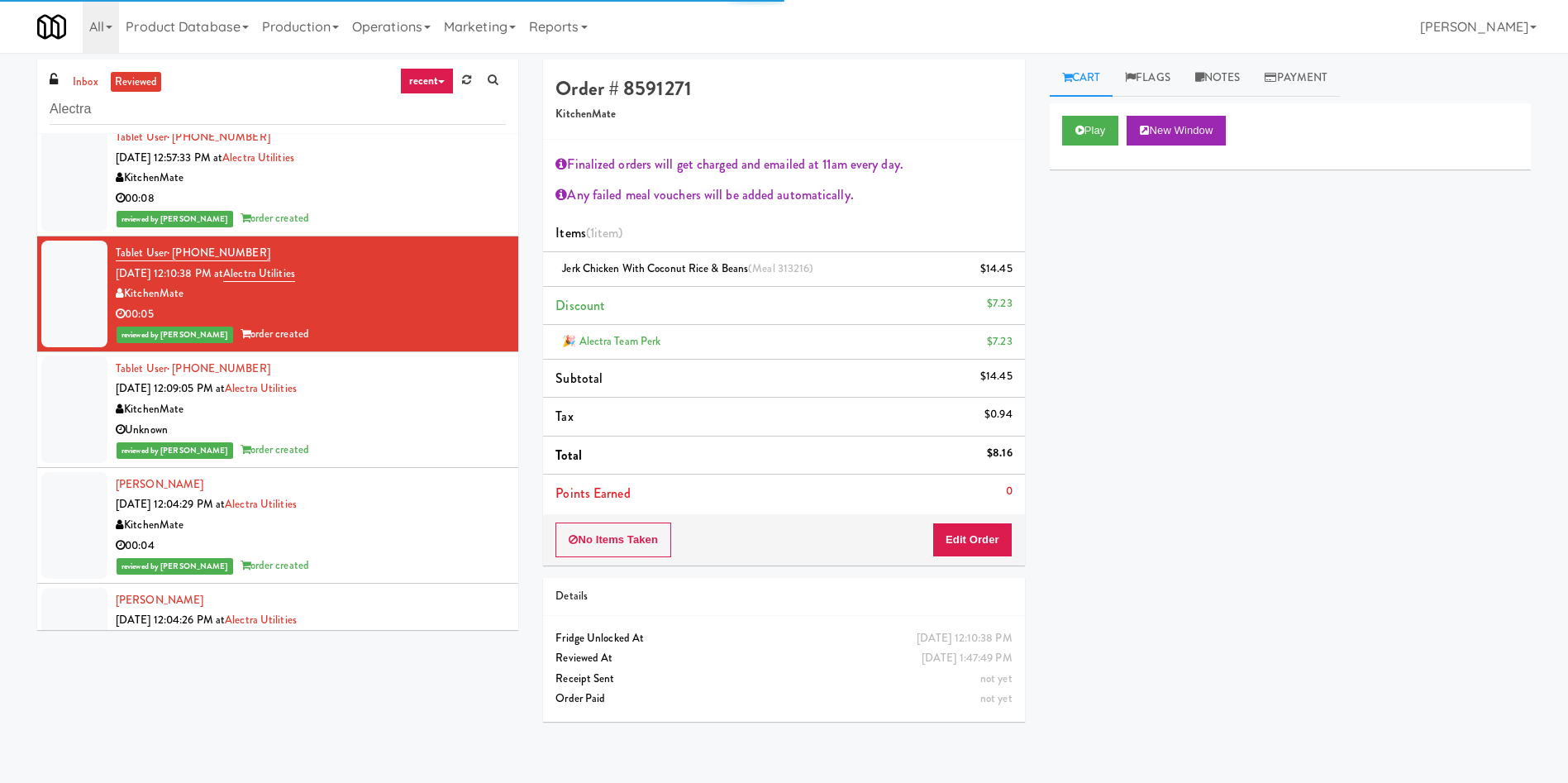
click at [73, 373] on div at bounding box center [74, 410] width 66 height 107
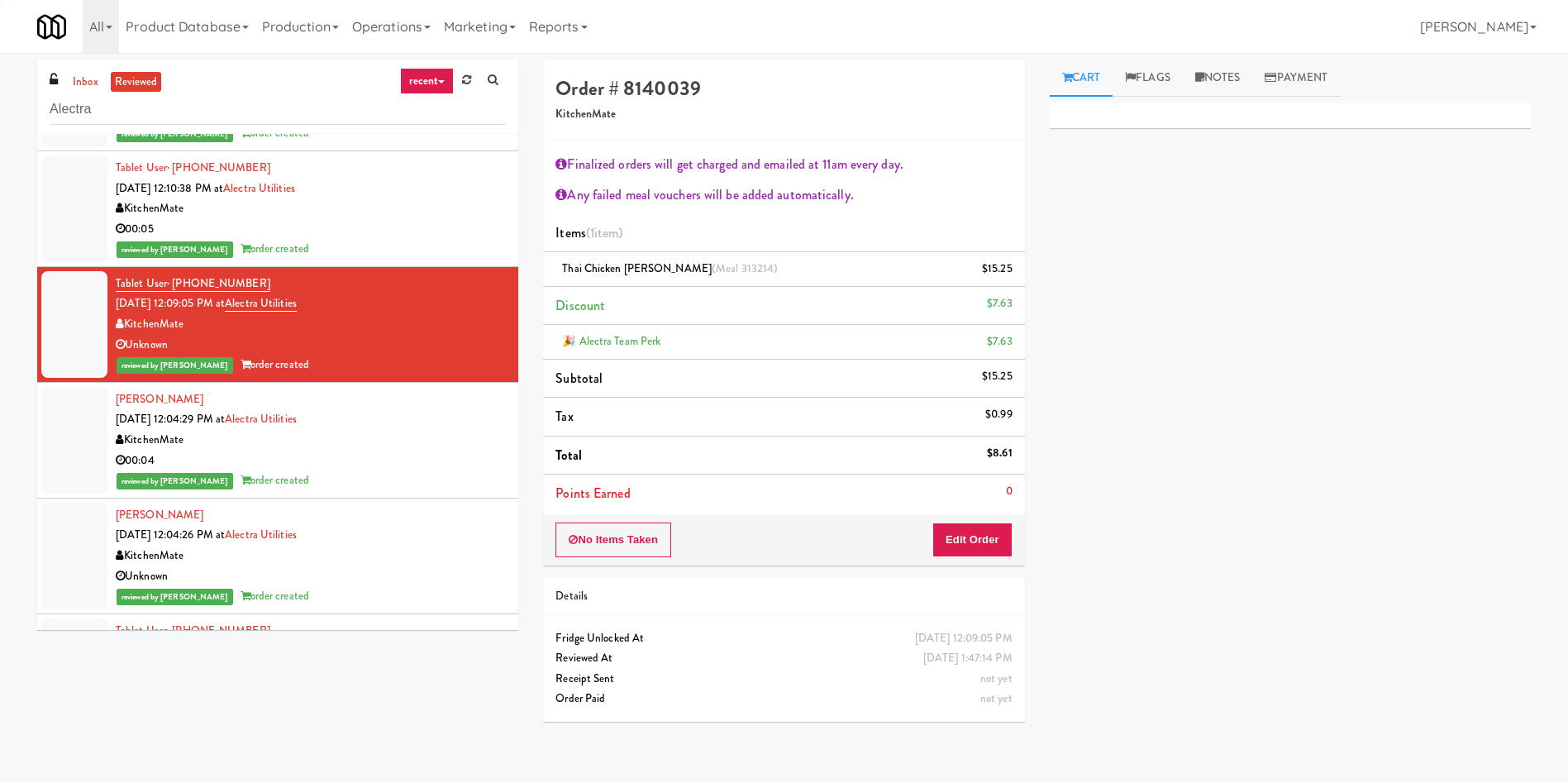
scroll to position [253, 0]
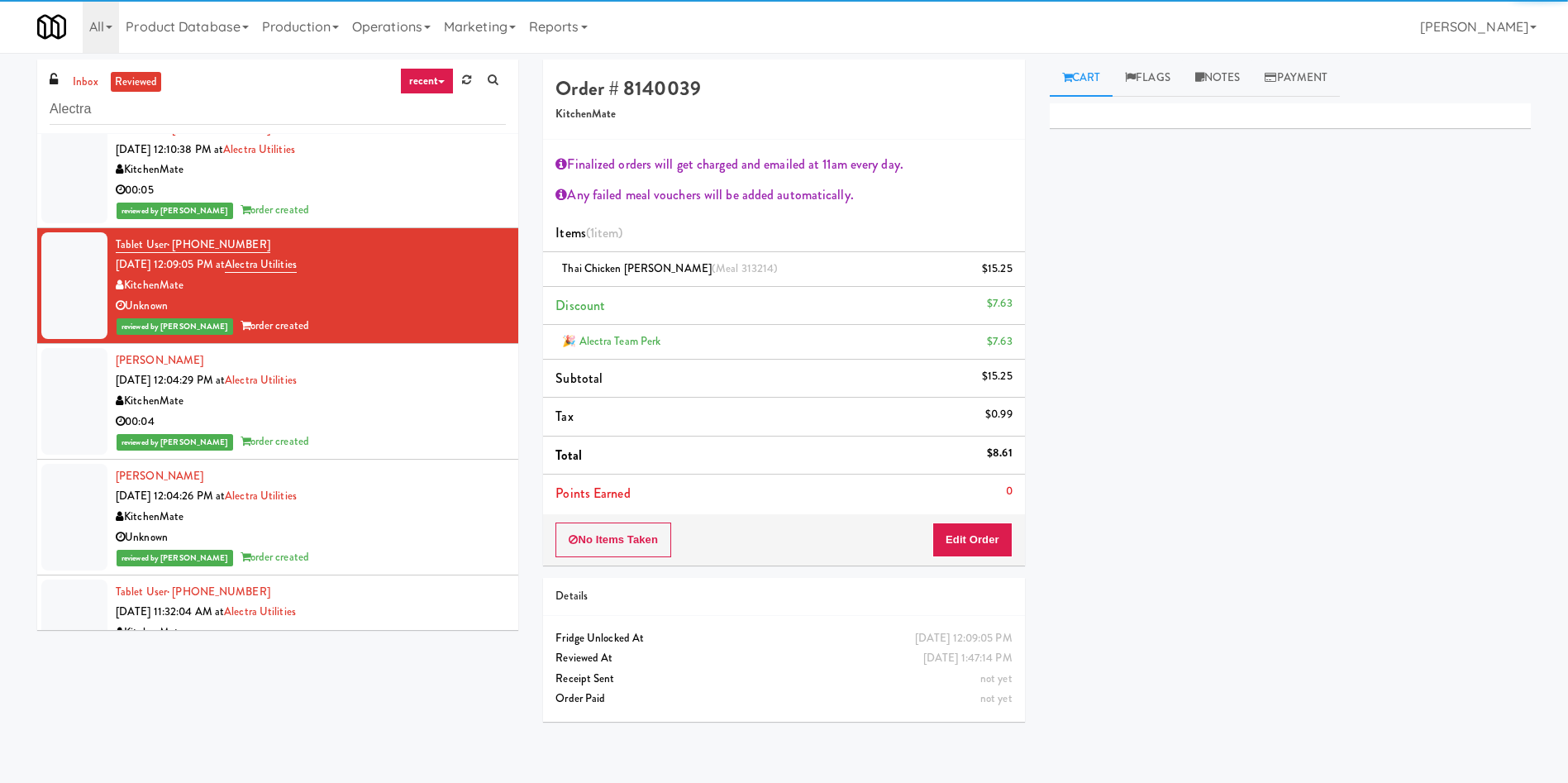
click at [79, 412] on div at bounding box center [74, 401] width 66 height 107
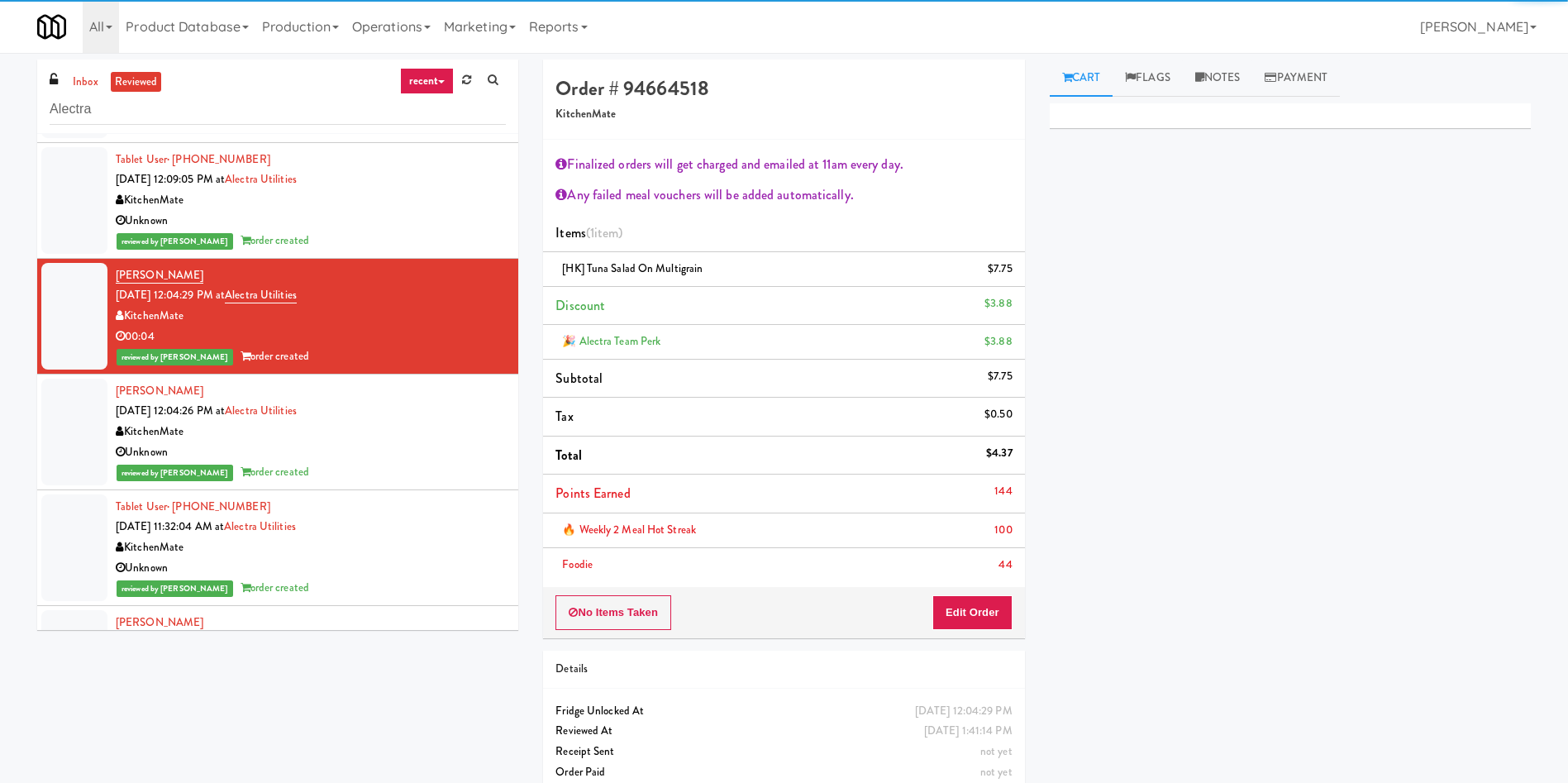
scroll to position [377, 0]
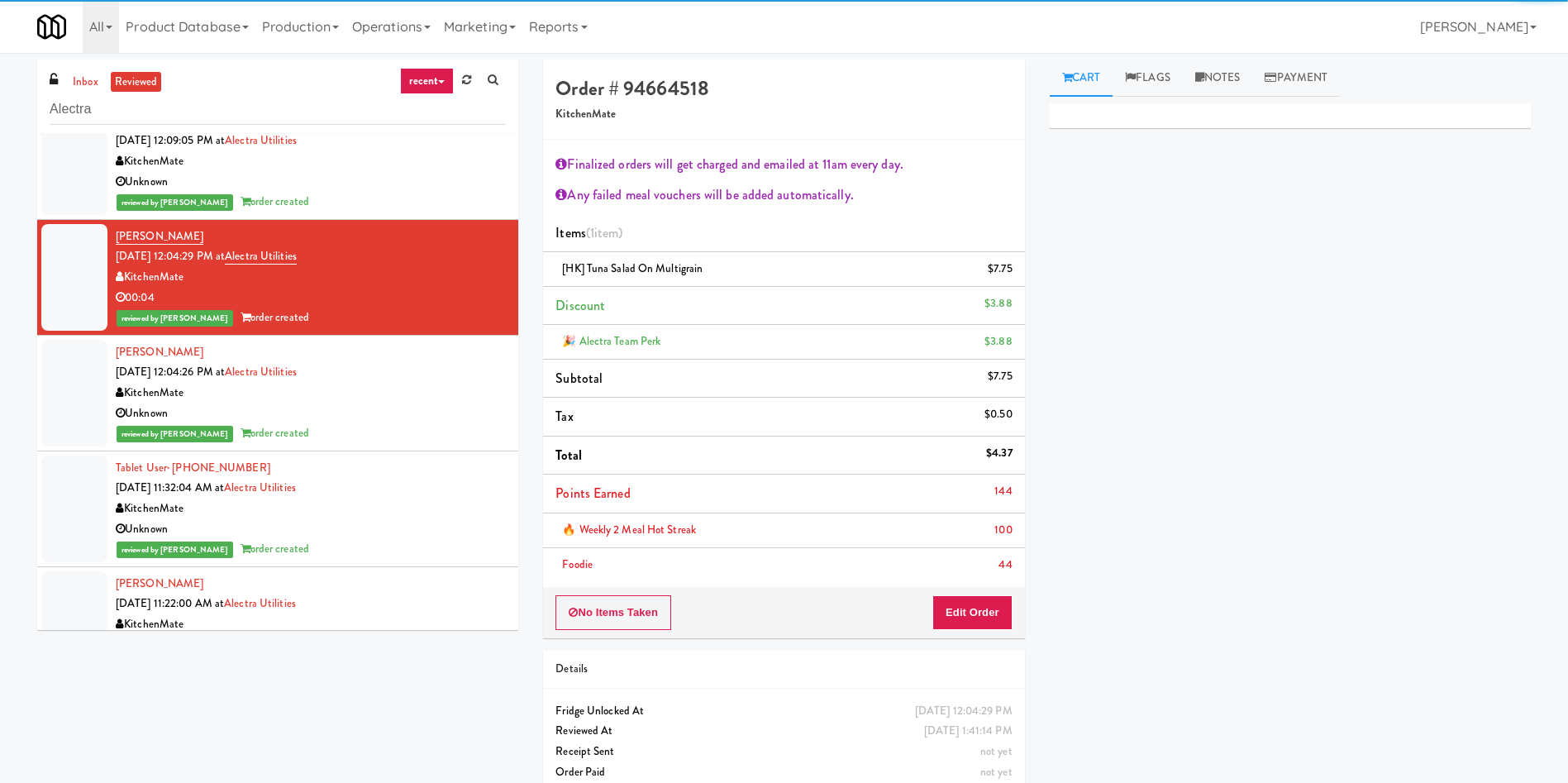
click at [79, 412] on div at bounding box center [74, 393] width 66 height 107
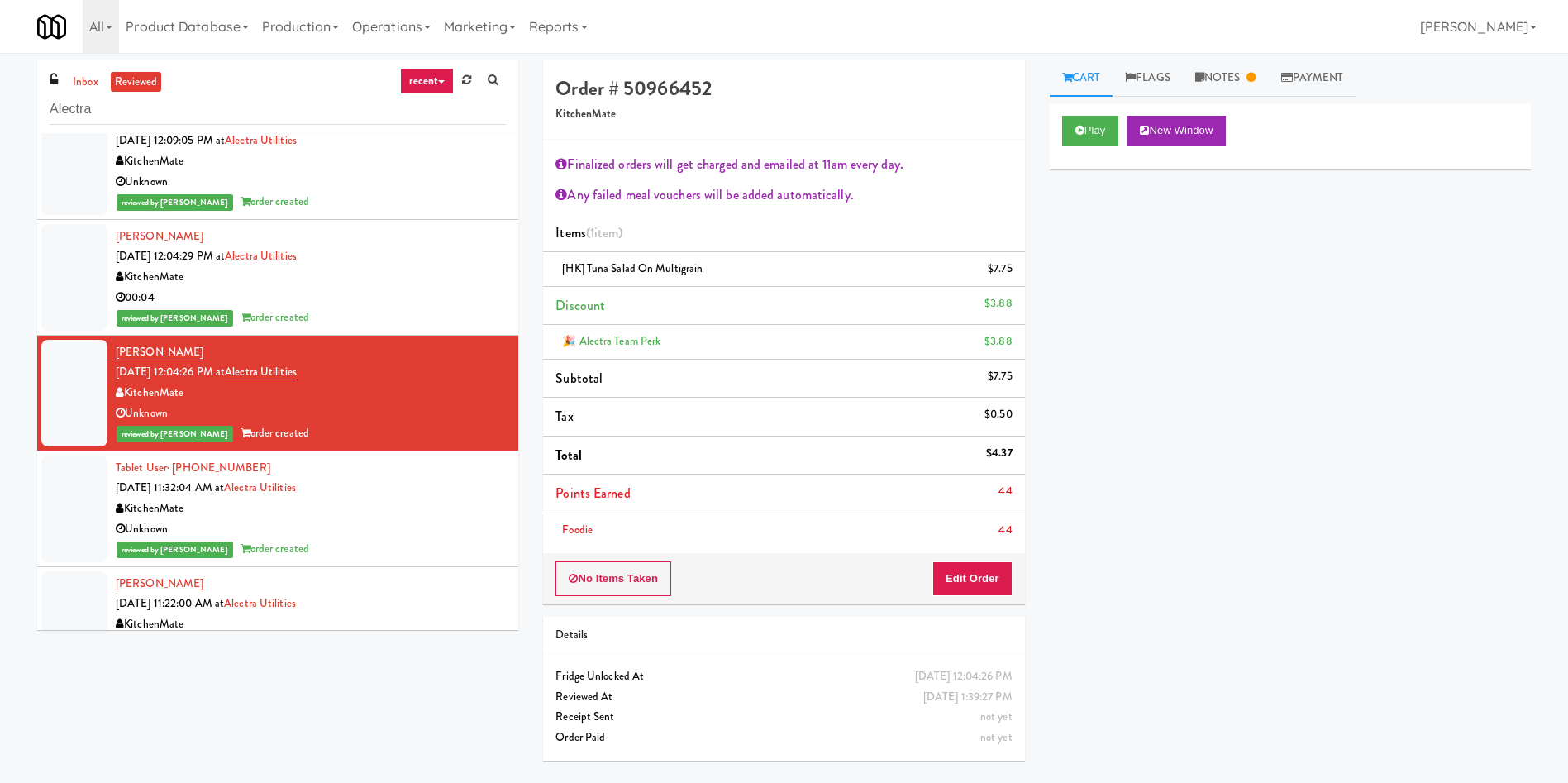
click at [86, 259] on div at bounding box center [74, 278] width 66 height 107
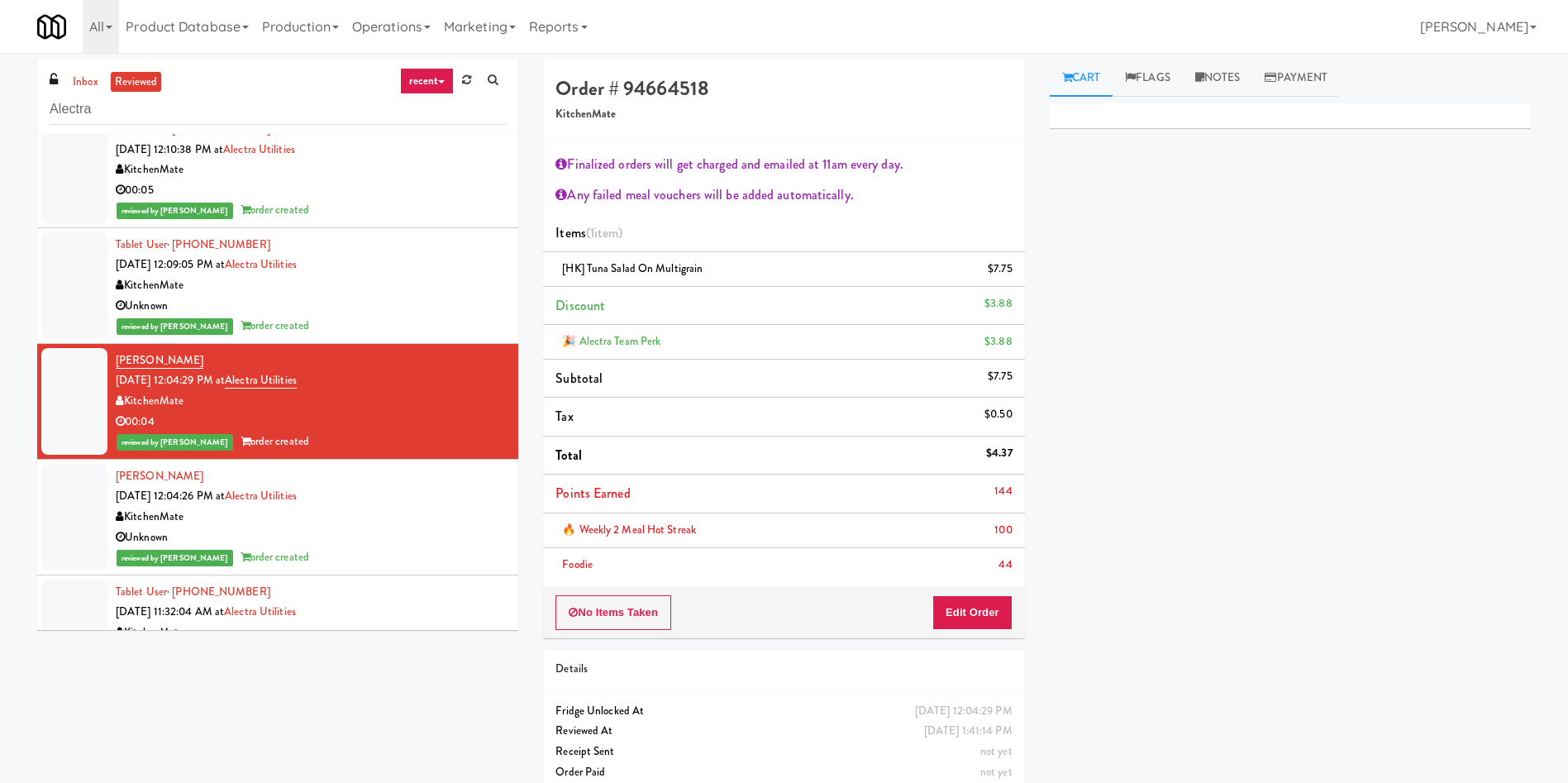
scroll to position [377, 0]
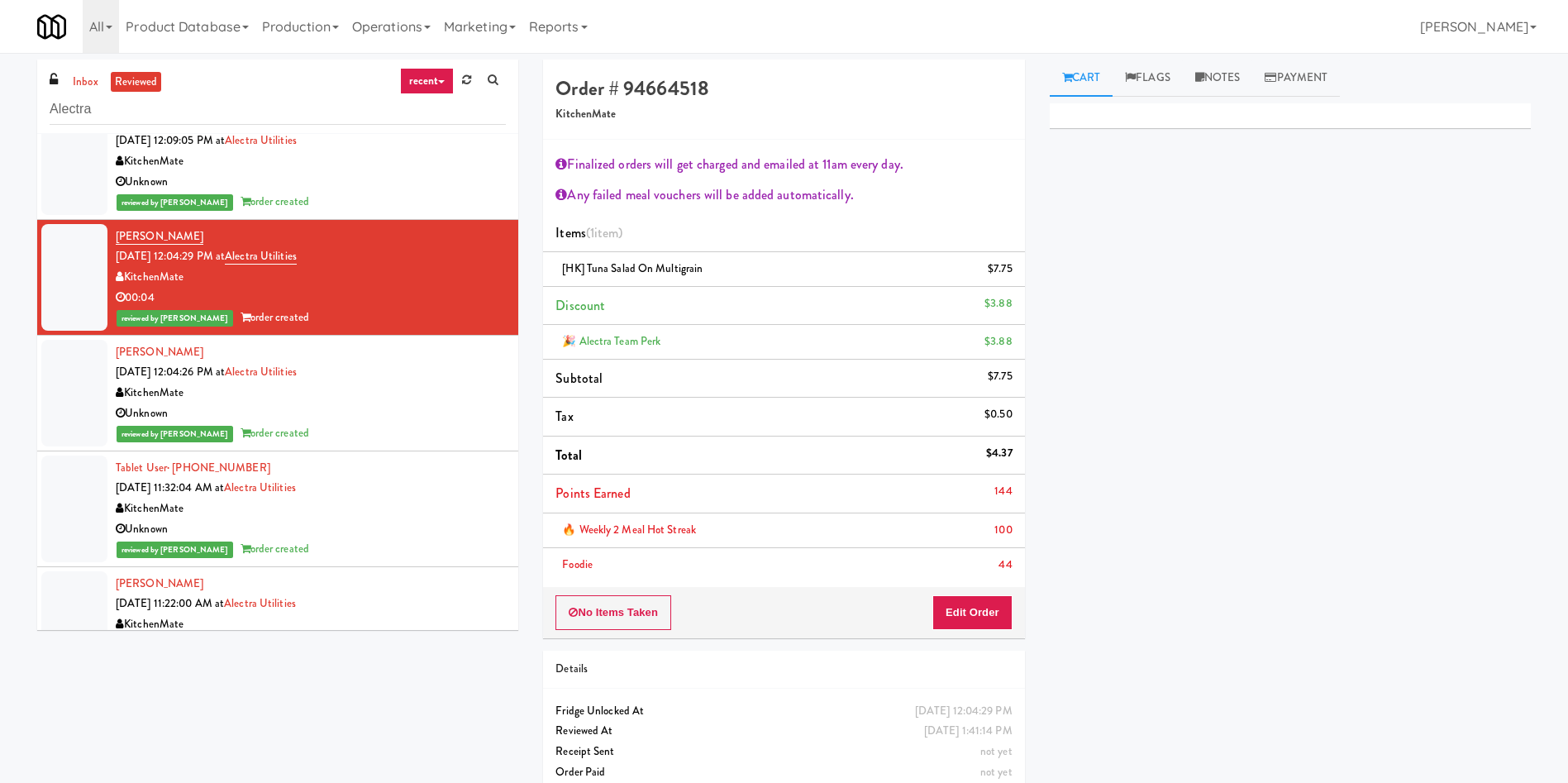
click at [96, 345] on div at bounding box center [74, 393] width 66 height 107
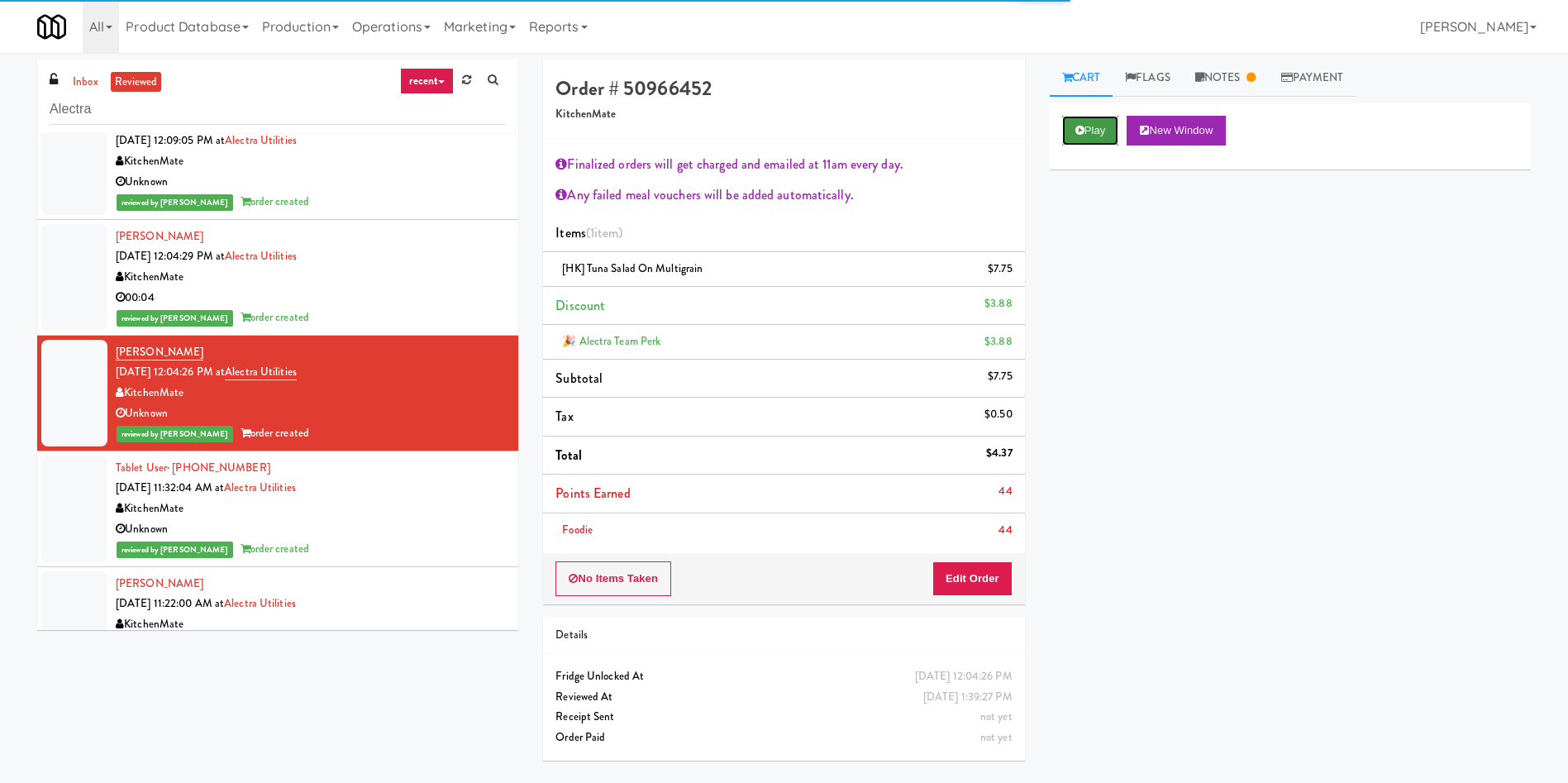
click at [1111, 126] on button "Play" at bounding box center [1091, 130] width 57 height 30
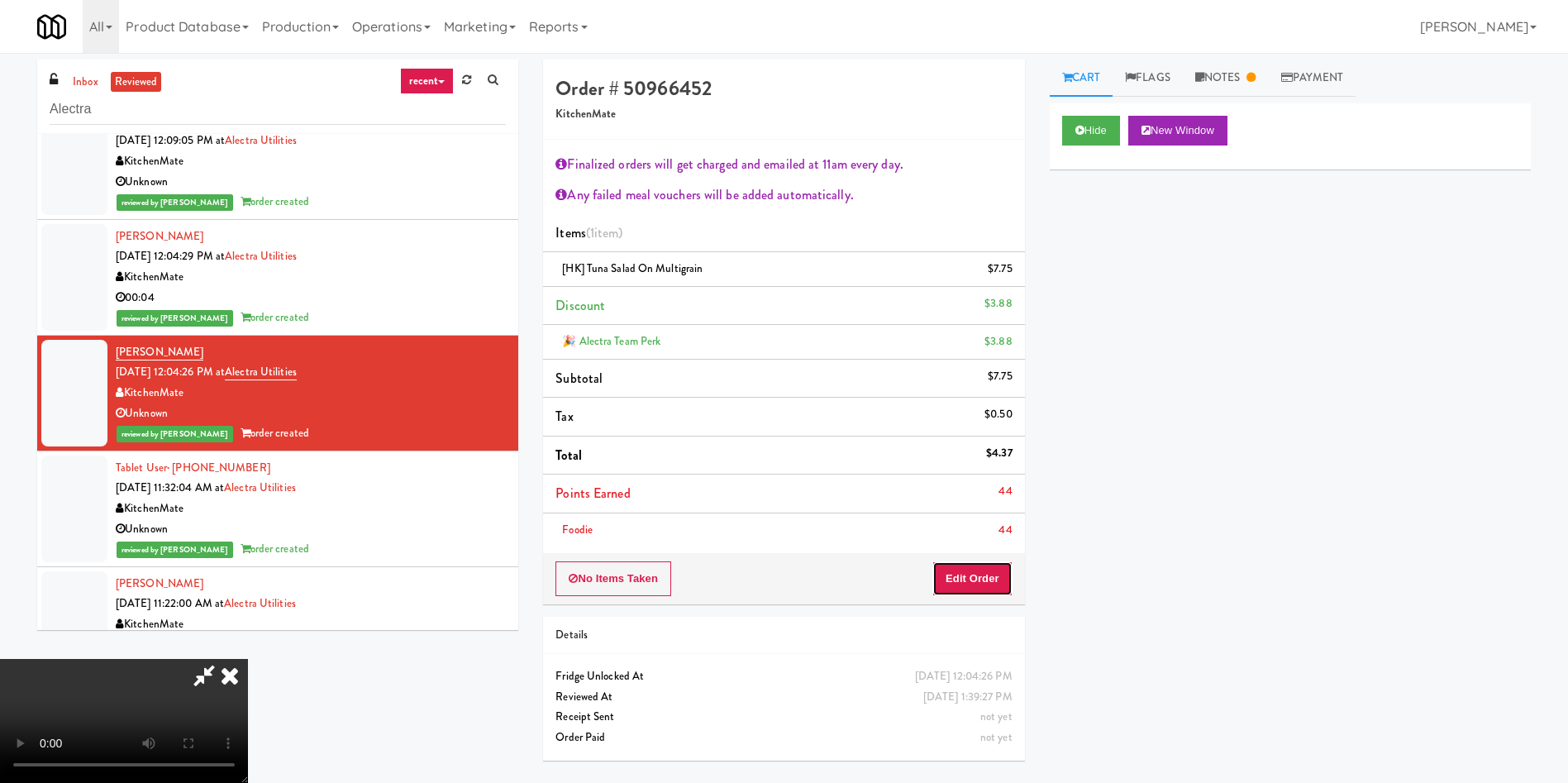
click at [974, 571] on button "Edit Order" at bounding box center [972, 578] width 80 height 35
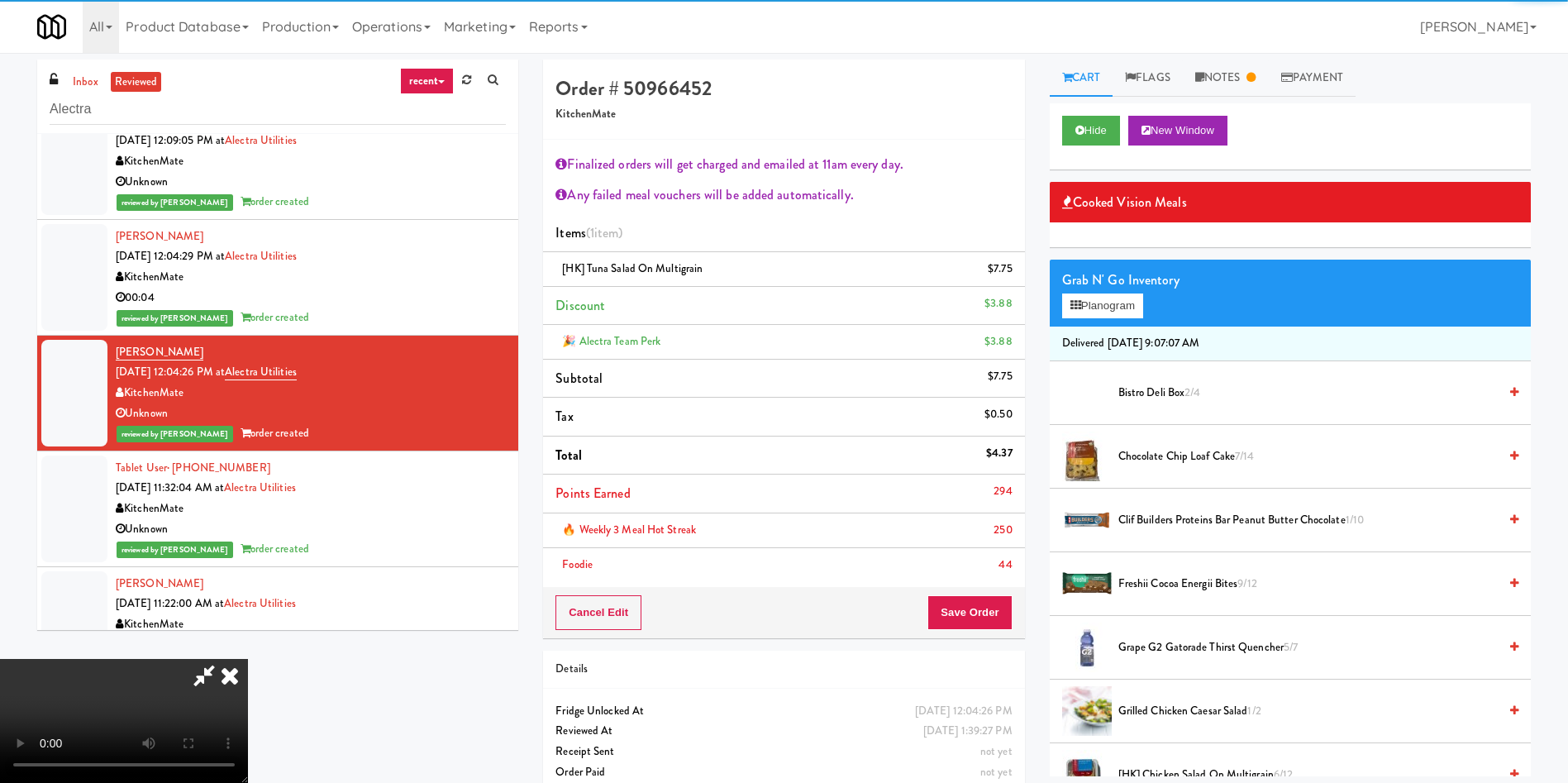
scroll to position [124, 0]
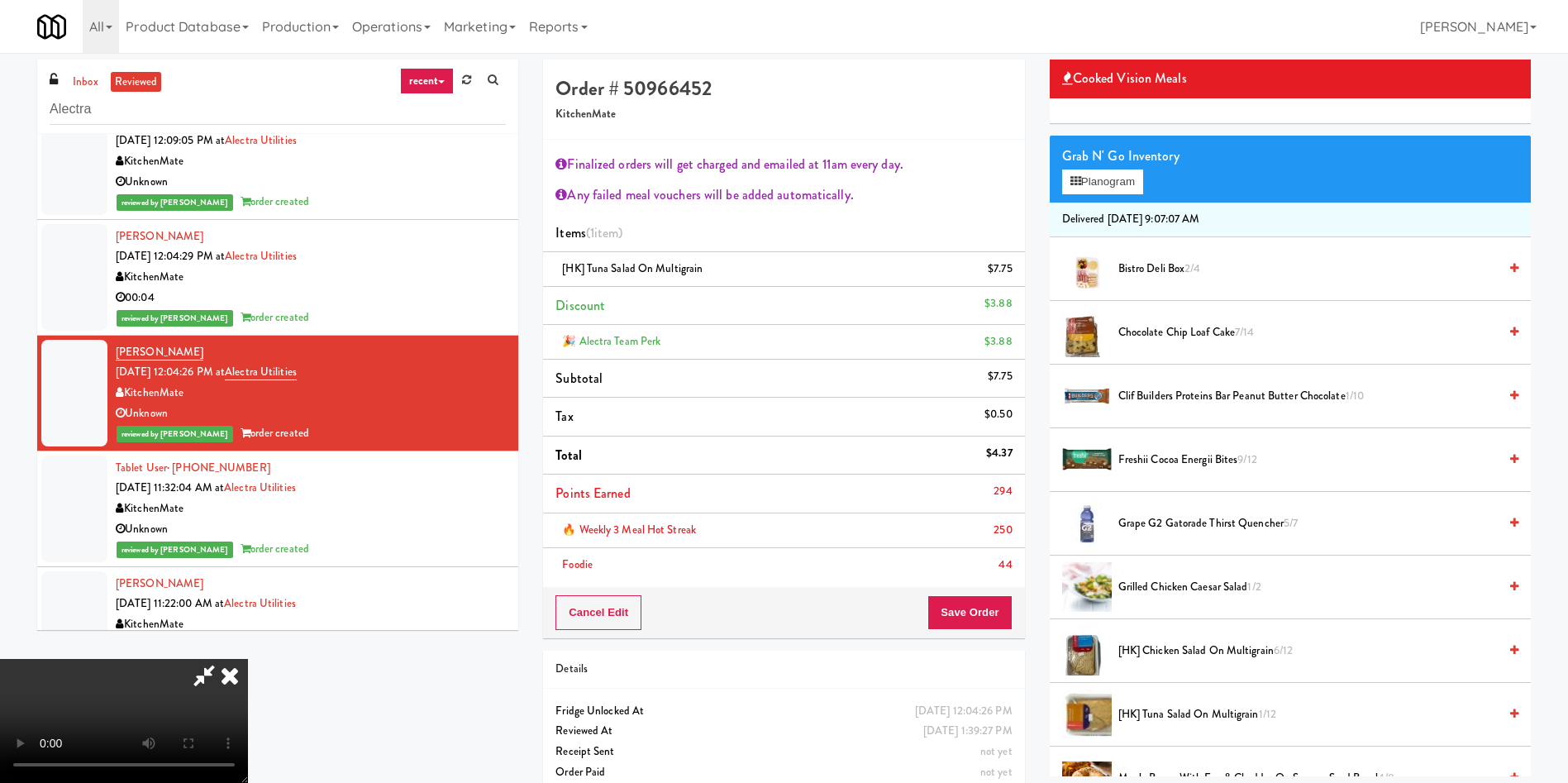
click at [223, 659] on icon at bounding box center [204, 675] width 38 height 33
click at [248, 659] on icon at bounding box center [229, 675] width 37 height 33
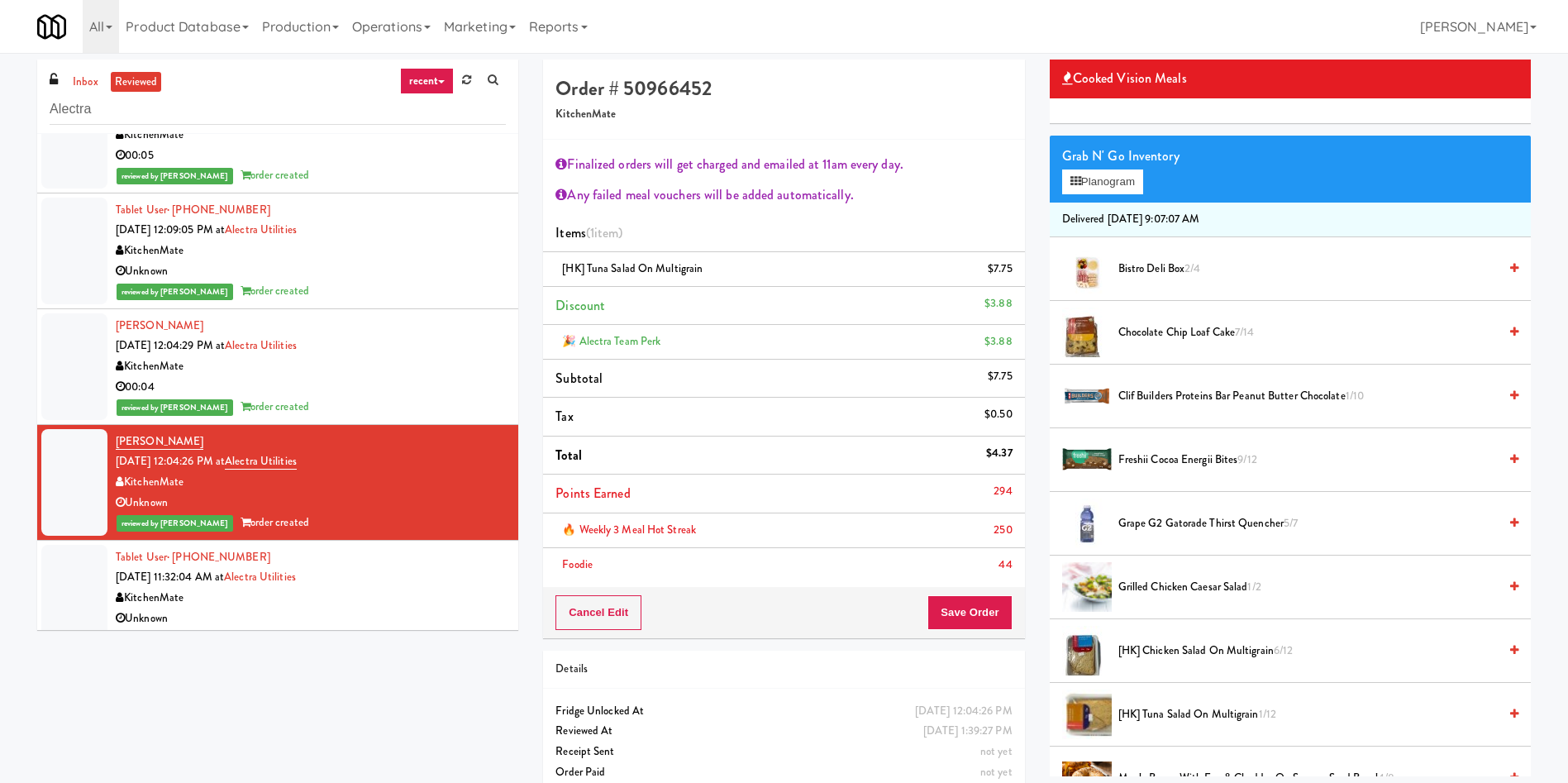
scroll to position [253, 0]
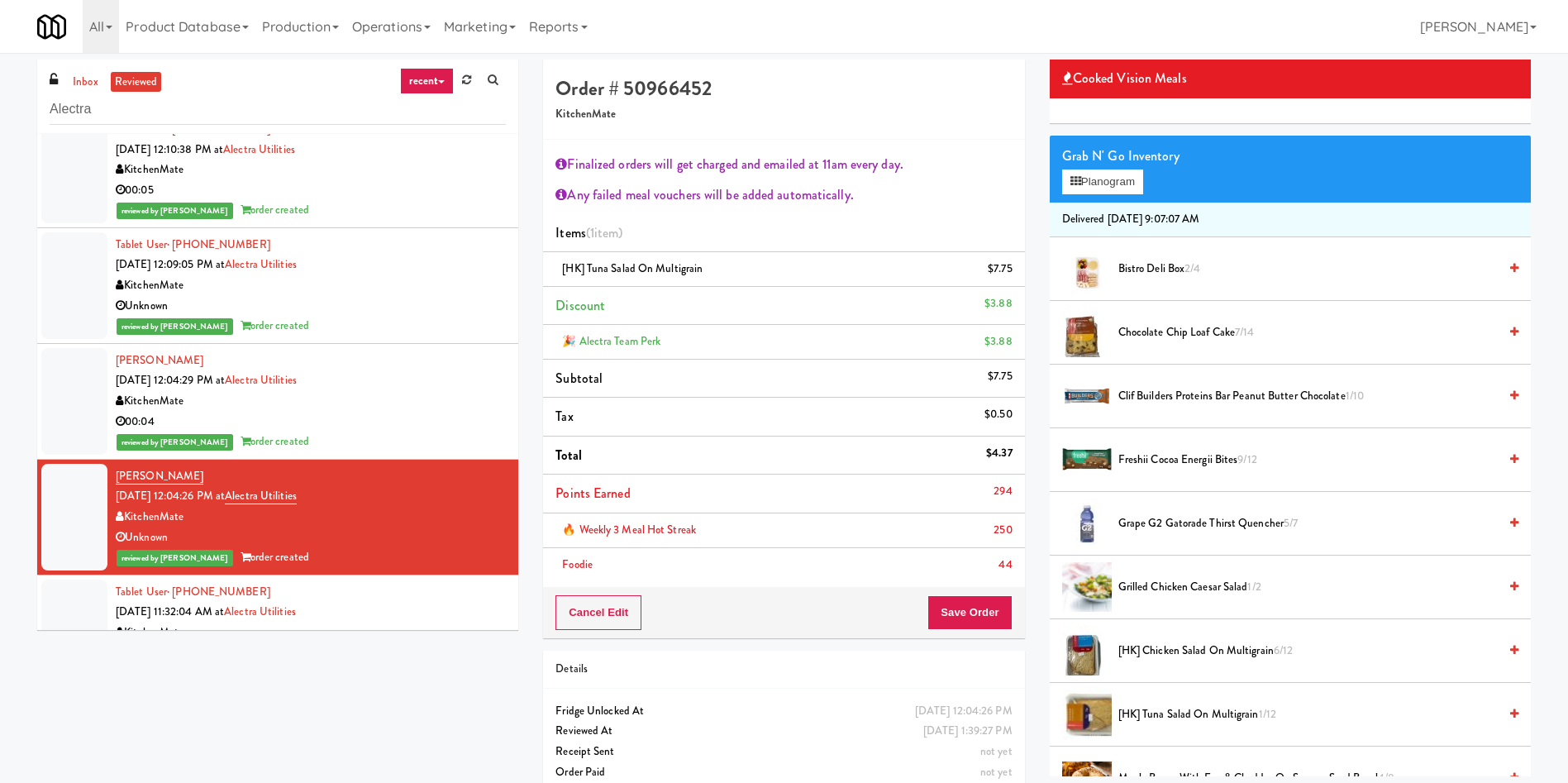
click at [65, 403] on div at bounding box center [74, 401] width 66 height 107
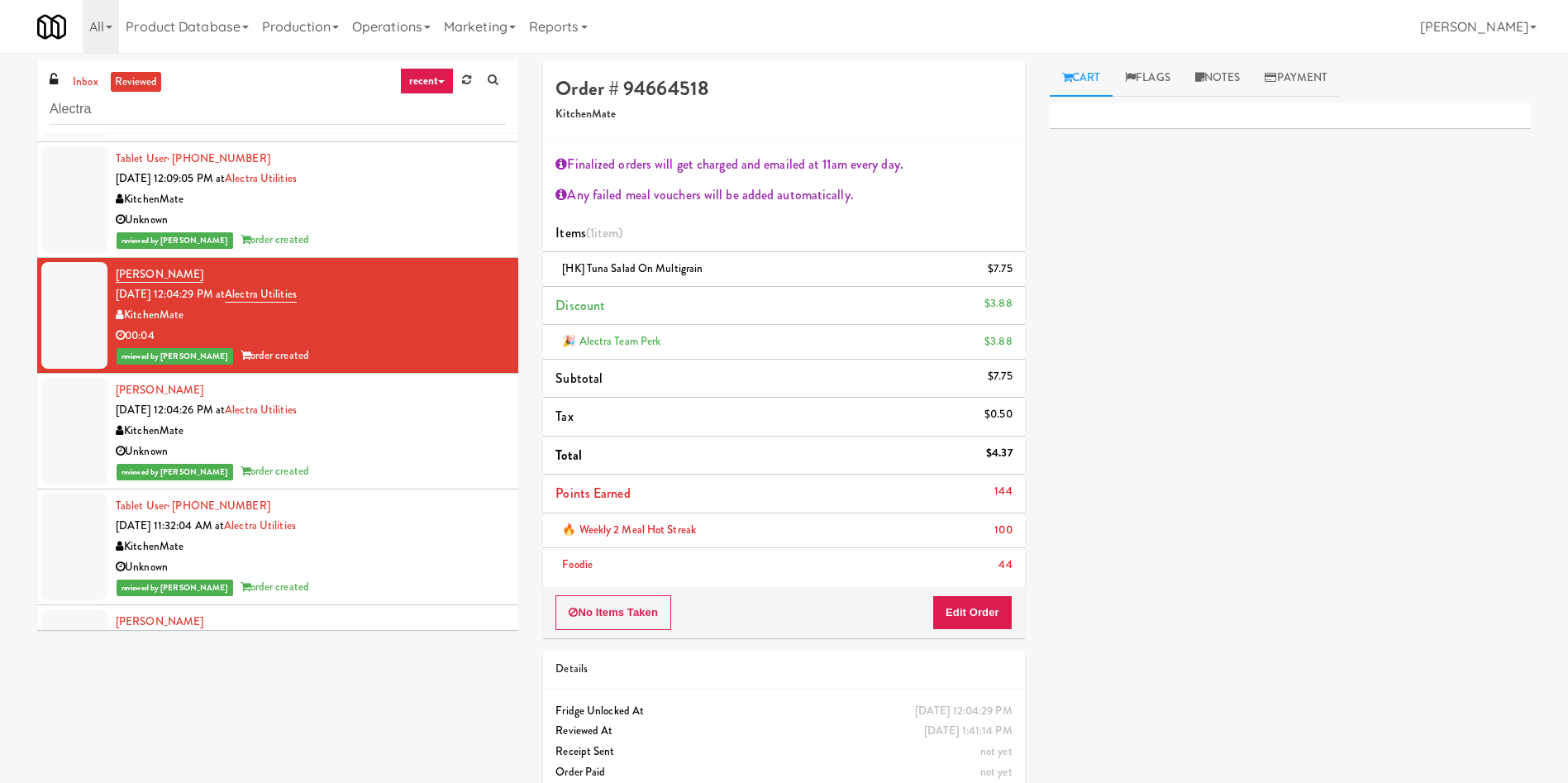
scroll to position [377, 0]
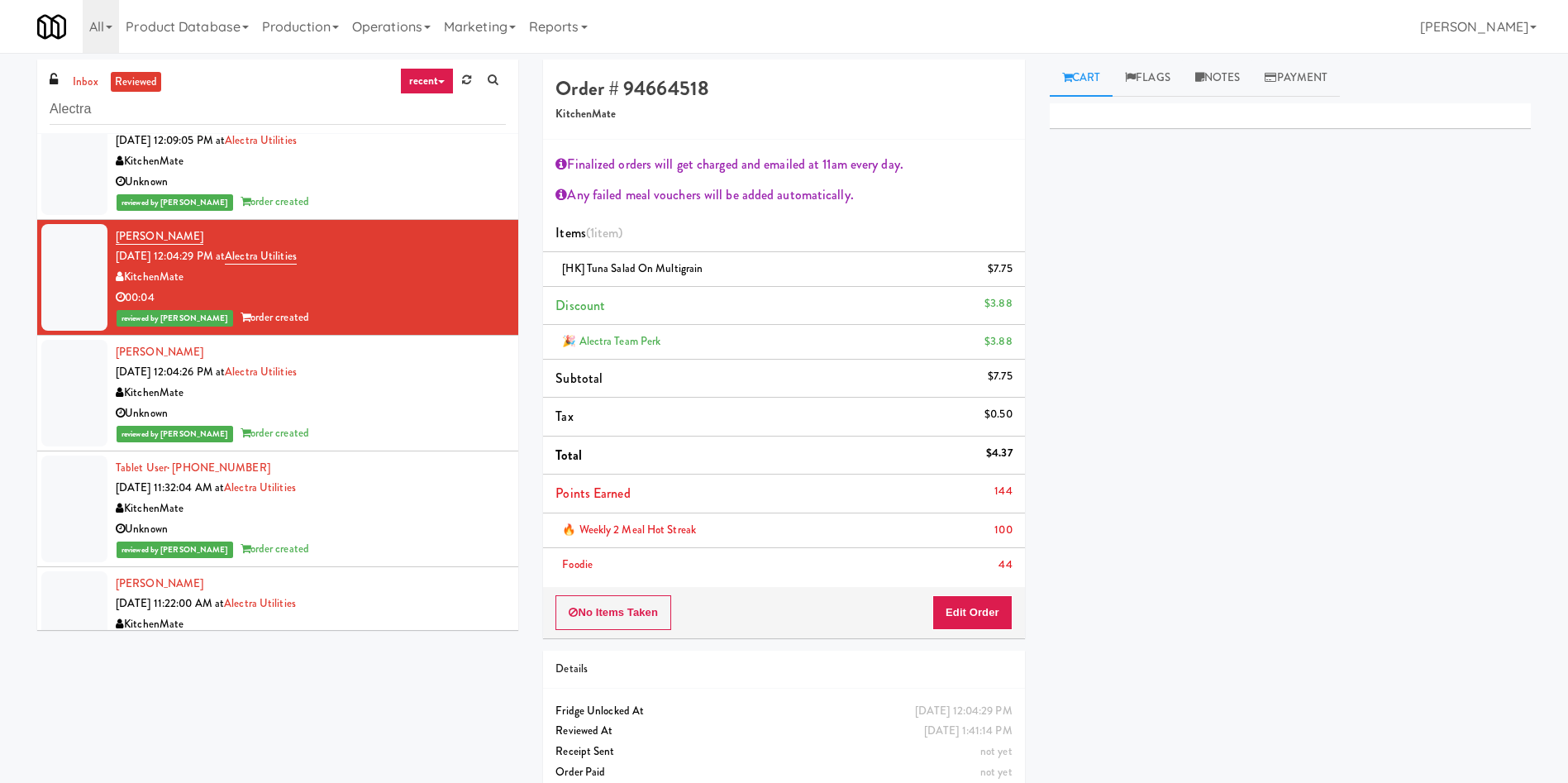
click at [83, 401] on div at bounding box center [74, 393] width 66 height 107
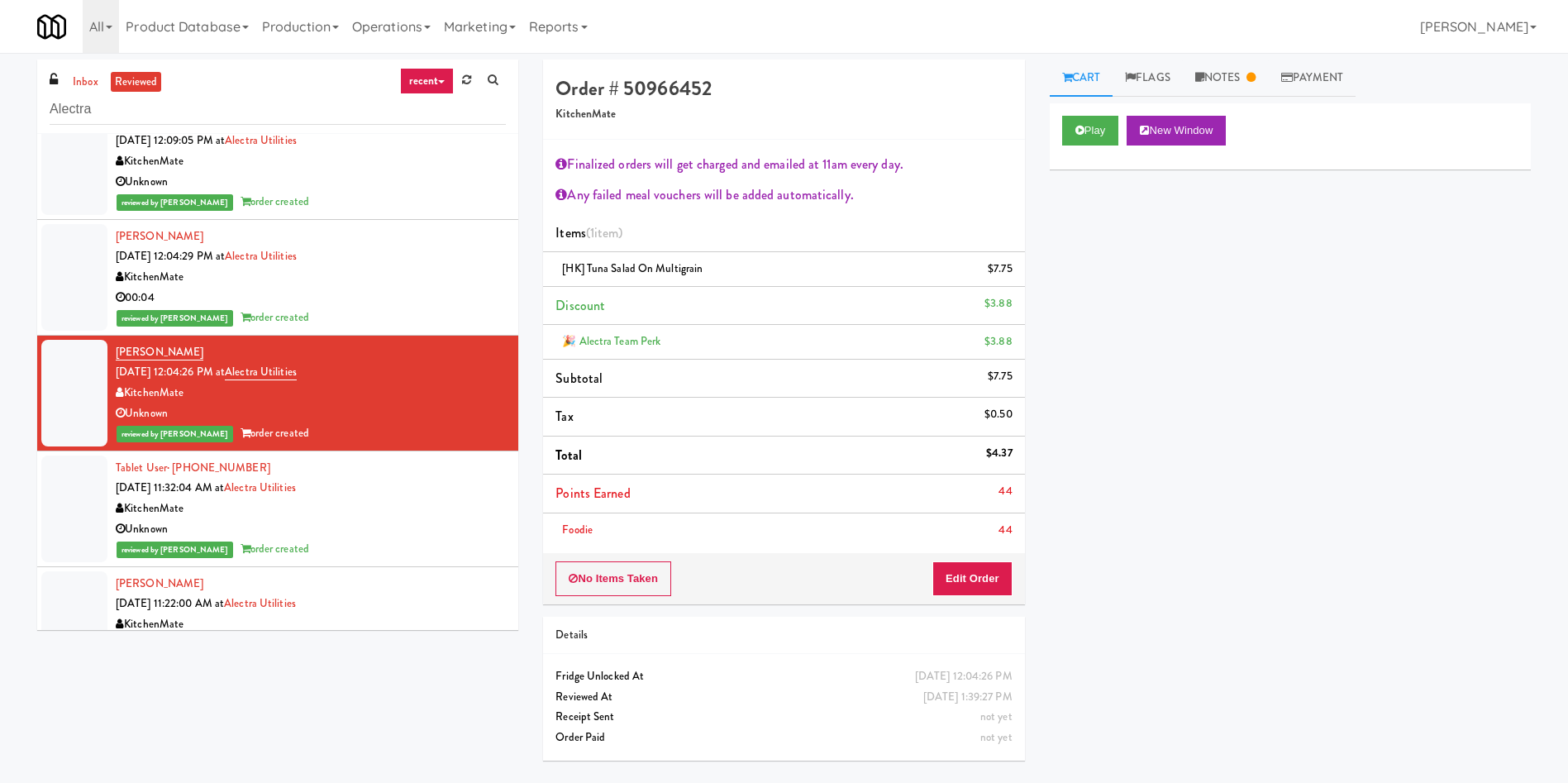
click at [68, 256] on div at bounding box center [74, 278] width 66 height 107
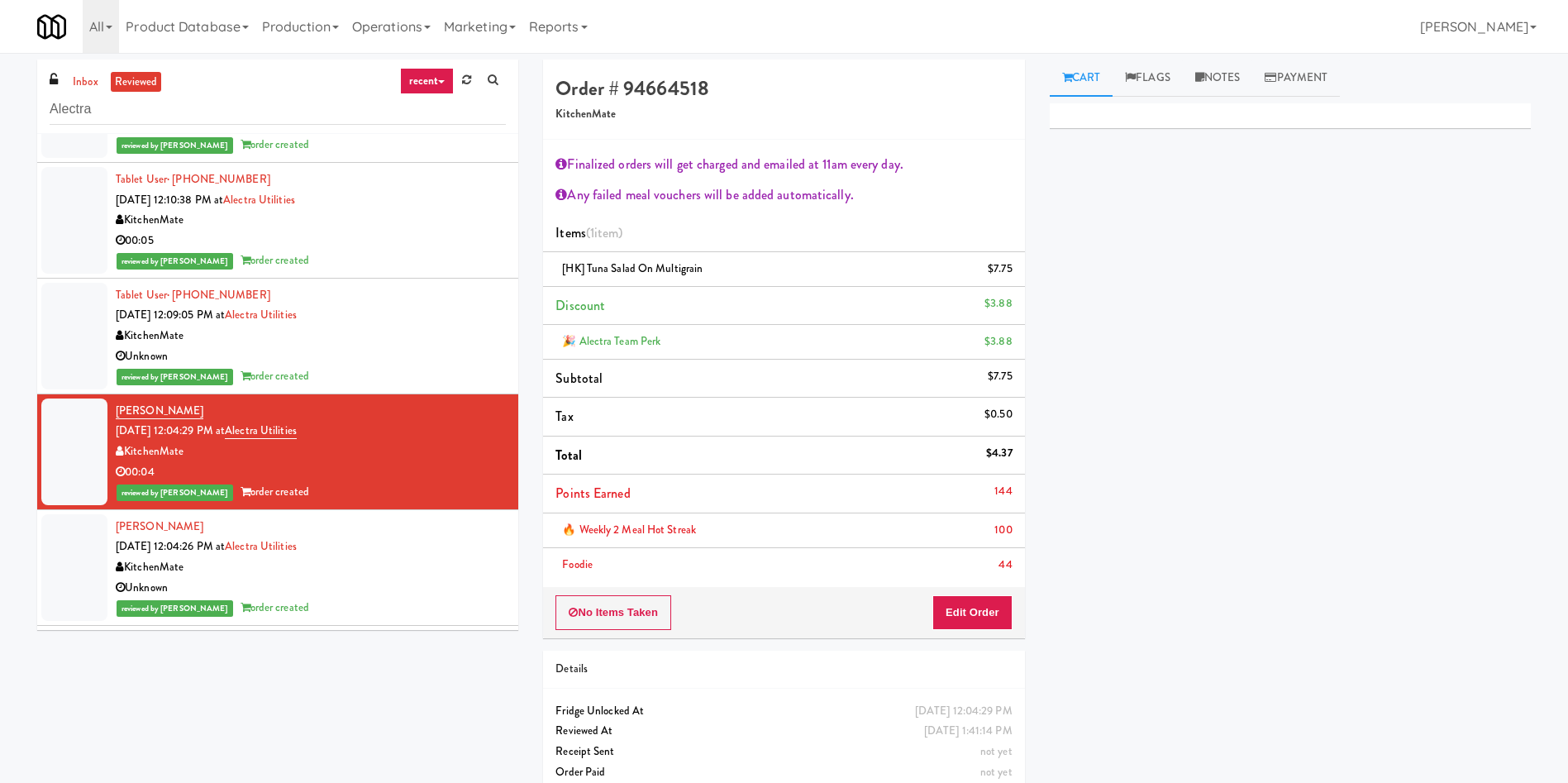
scroll to position [130, 0]
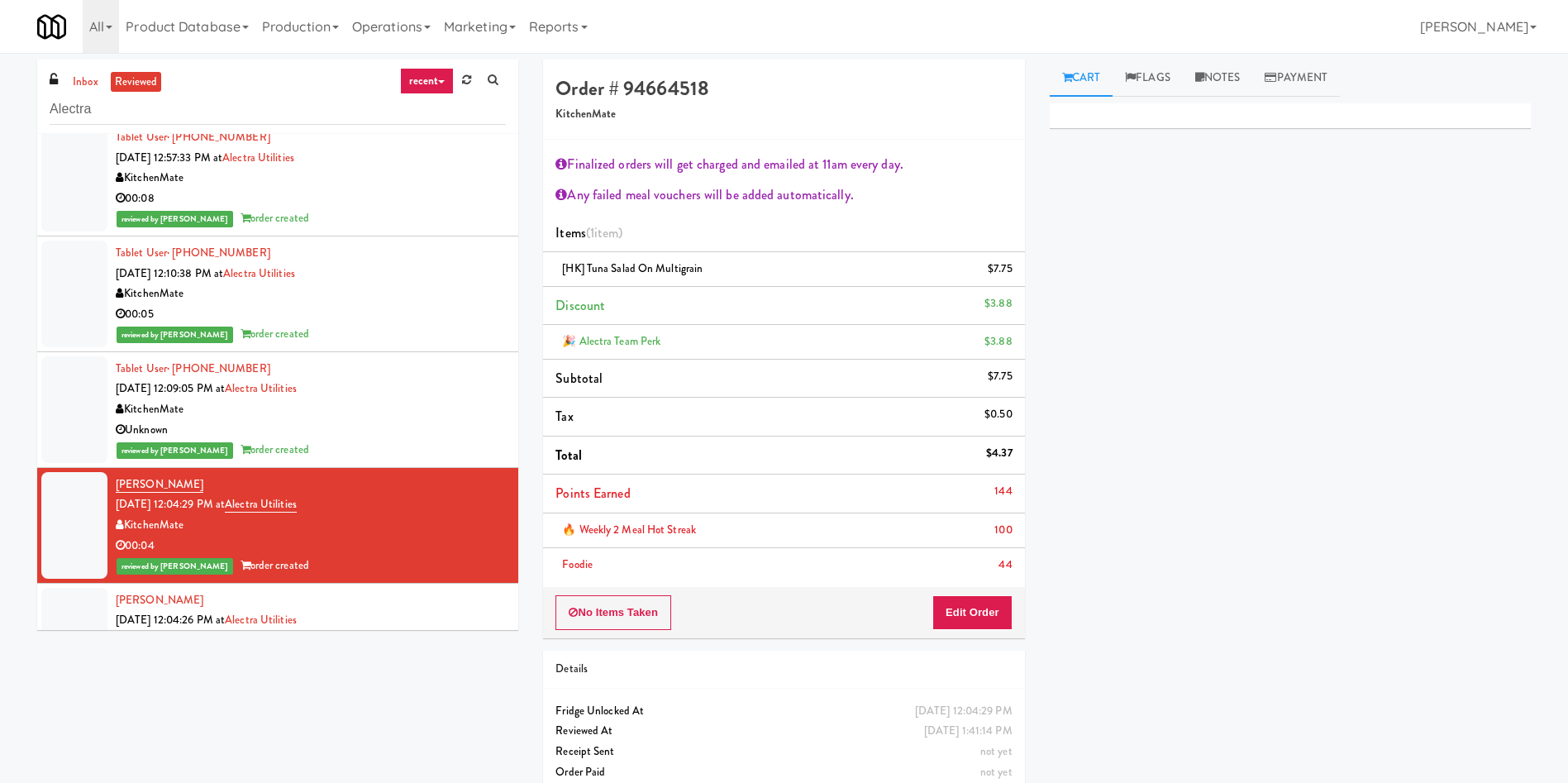
click at [75, 407] on div at bounding box center [74, 410] width 66 height 107
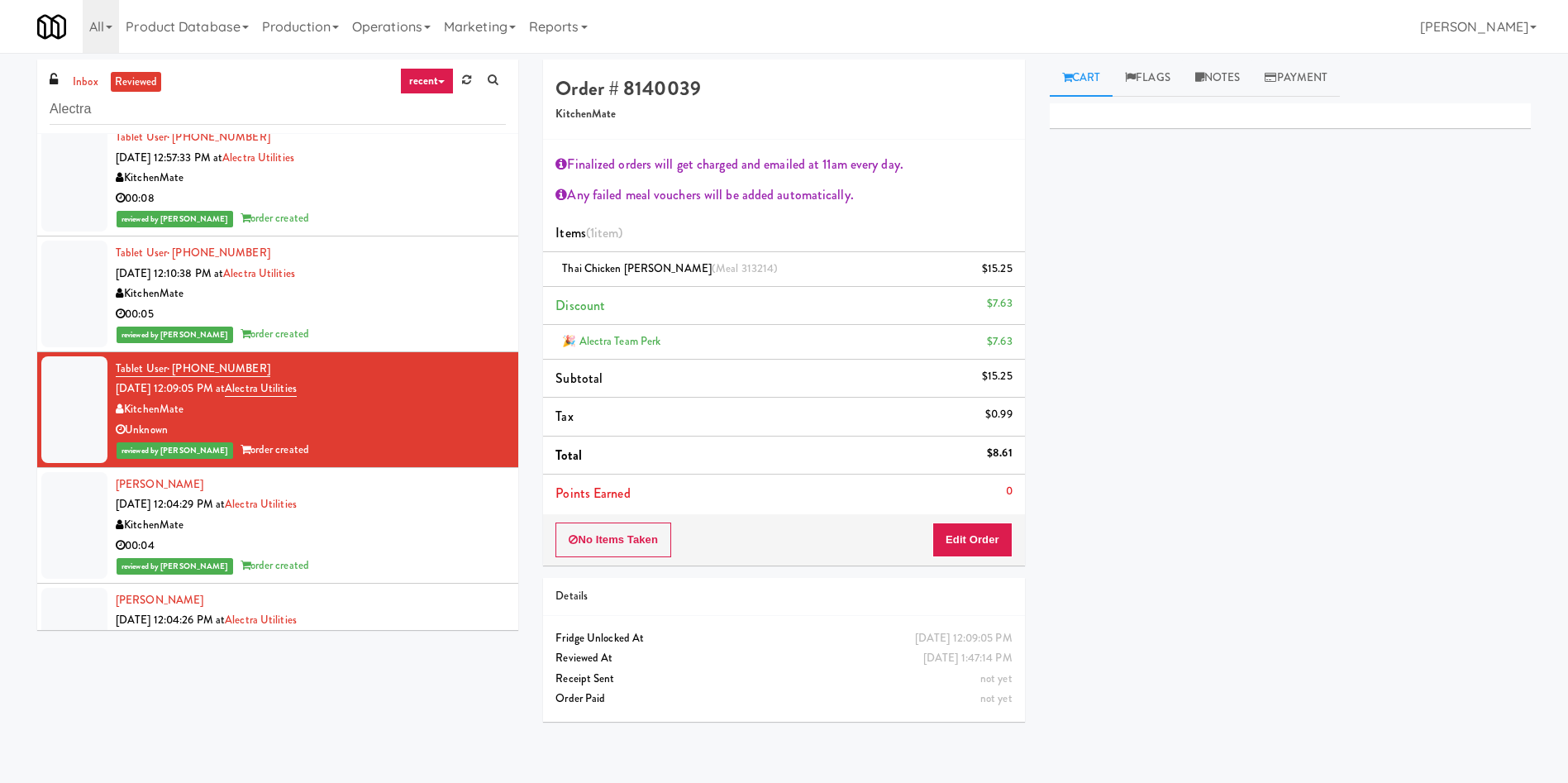
scroll to position [377, 0]
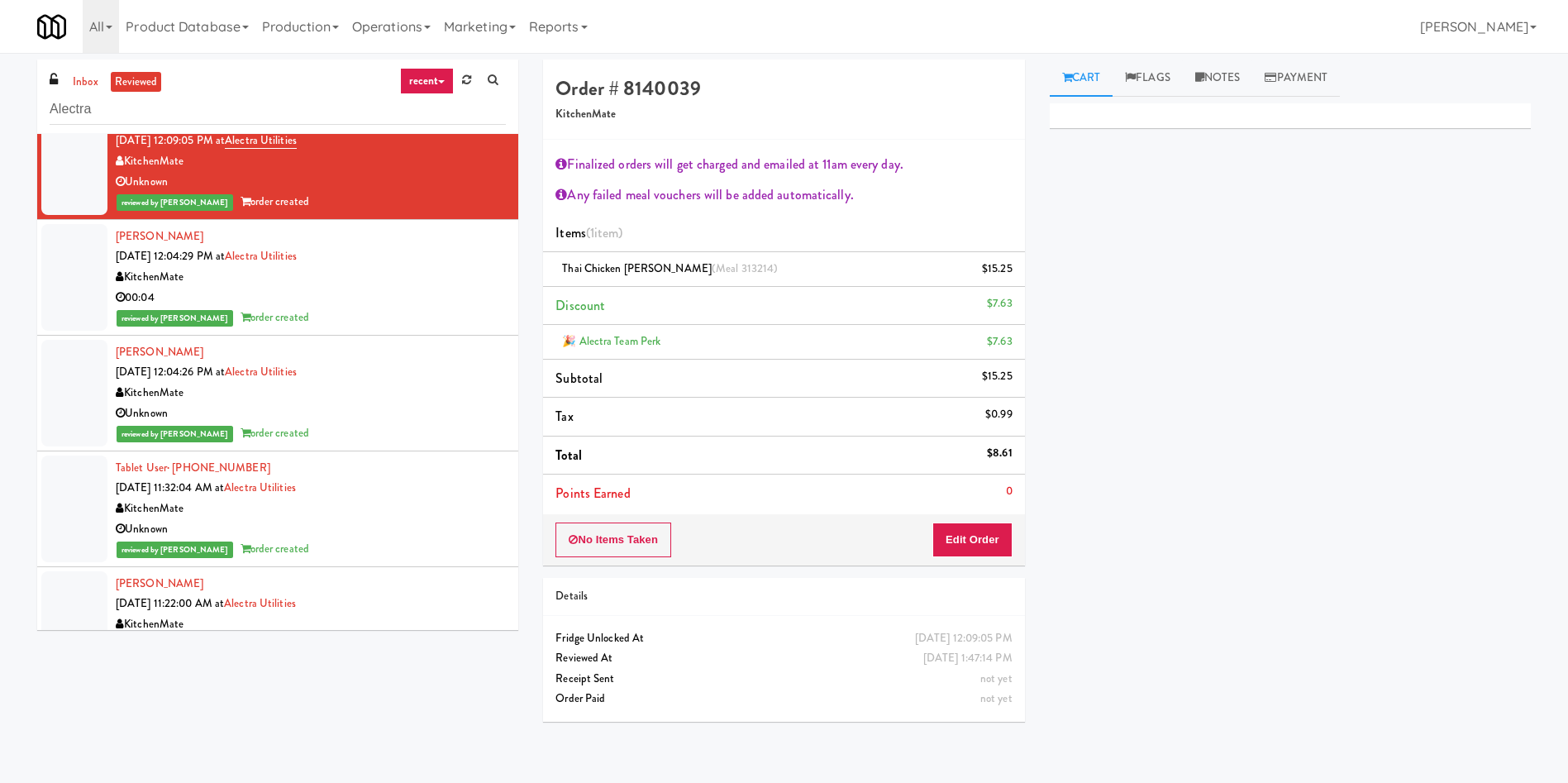
click at [76, 381] on div at bounding box center [74, 393] width 66 height 107
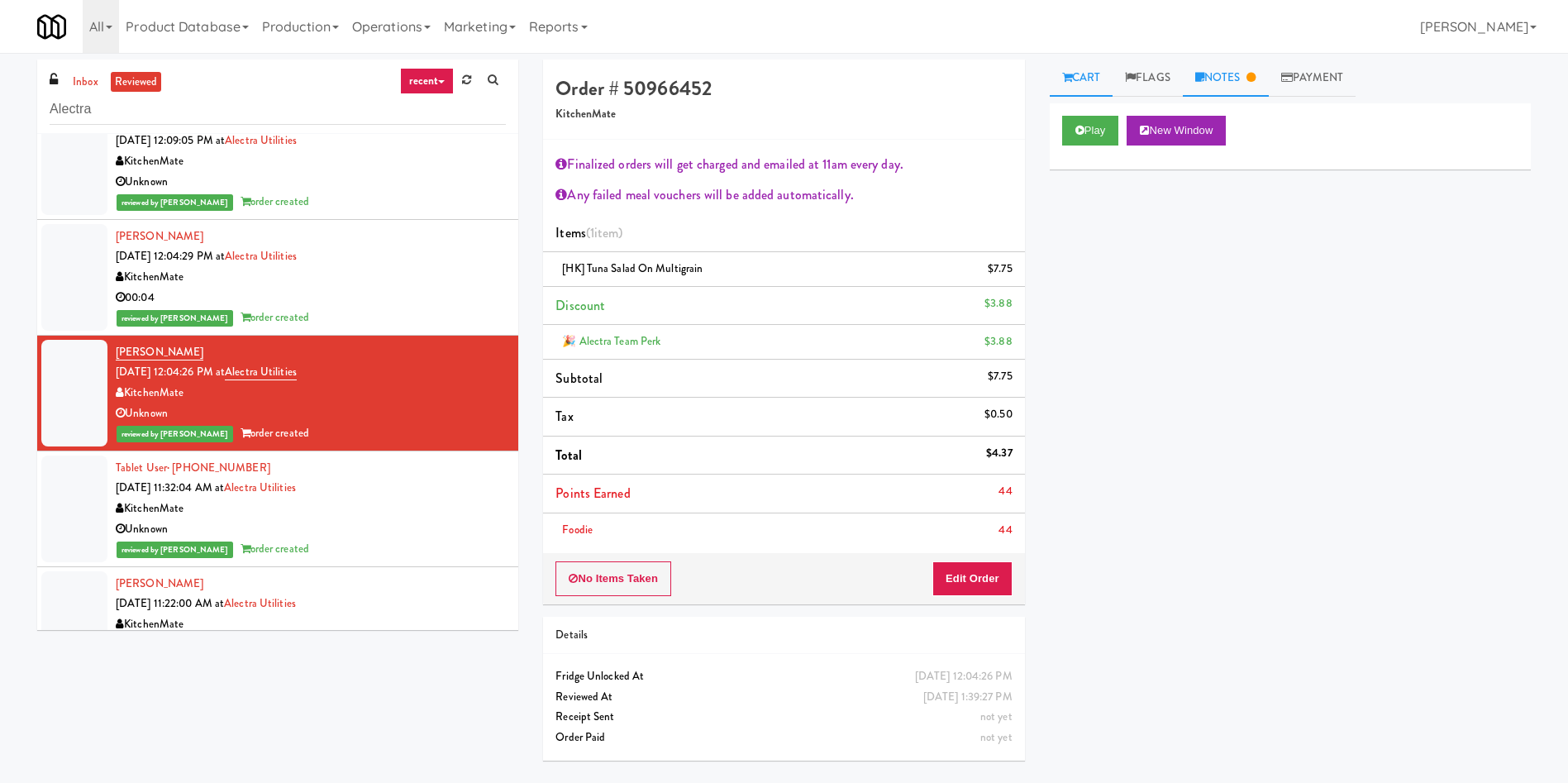
click at [1216, 68] on link "Notes" at bounding box center [1225, 78] width 86 height 38
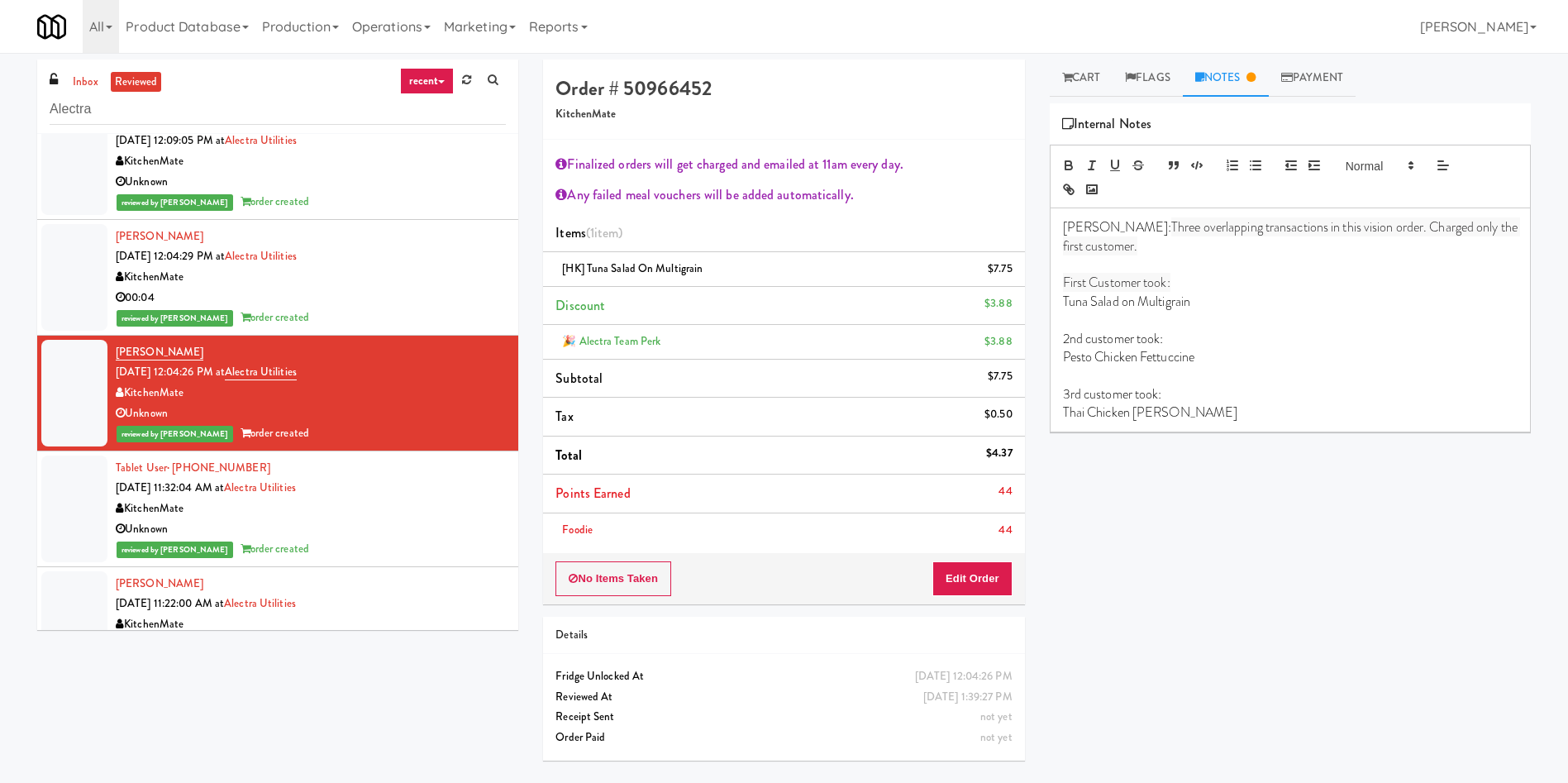
click at [1147, 521] on div "Play New Window Primary Flag Clear Flag if unable to determine what was taken o…" at bounding box center [1289, 413] width 481 height 620
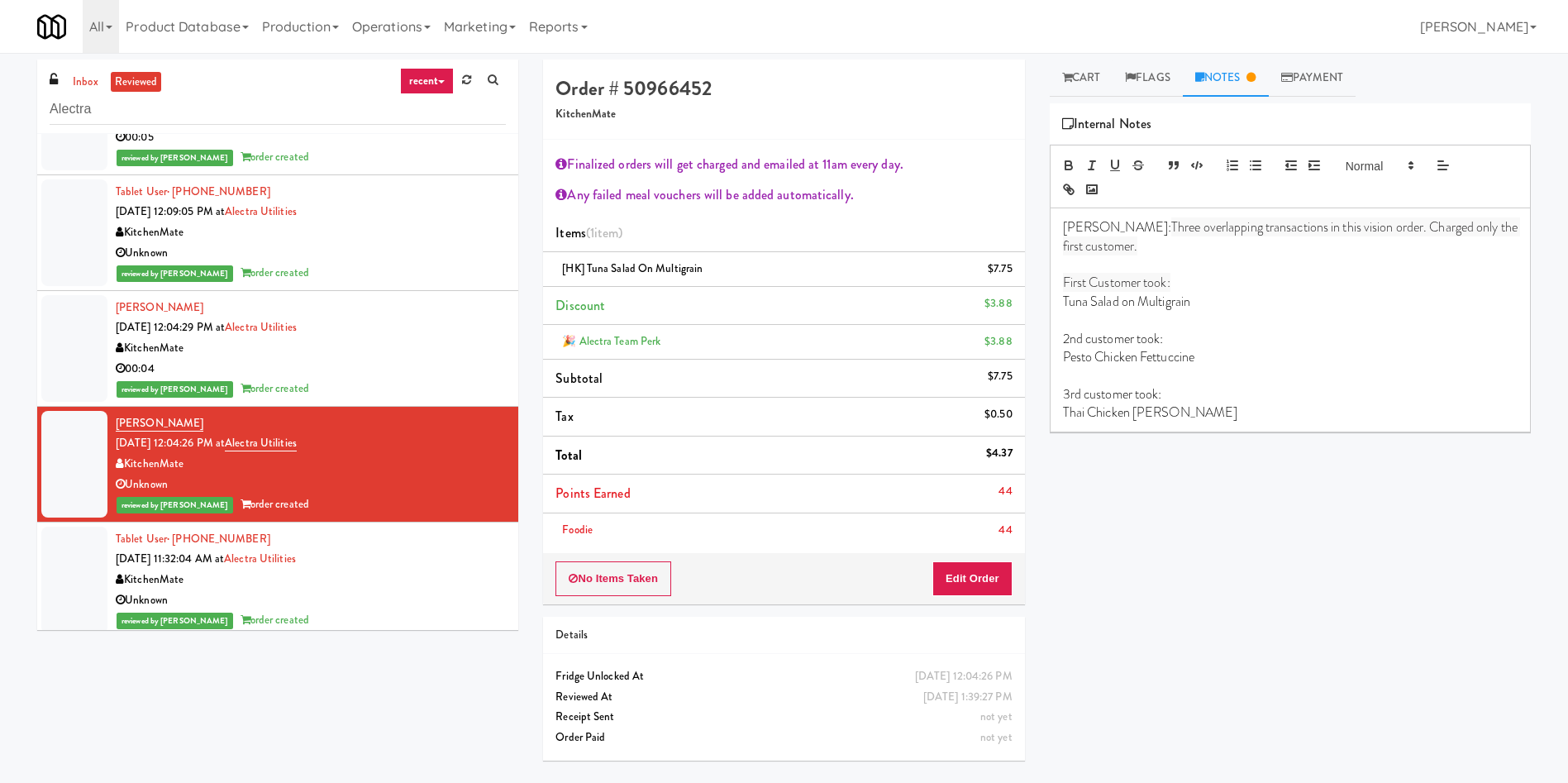
scroll to position [253, 0]
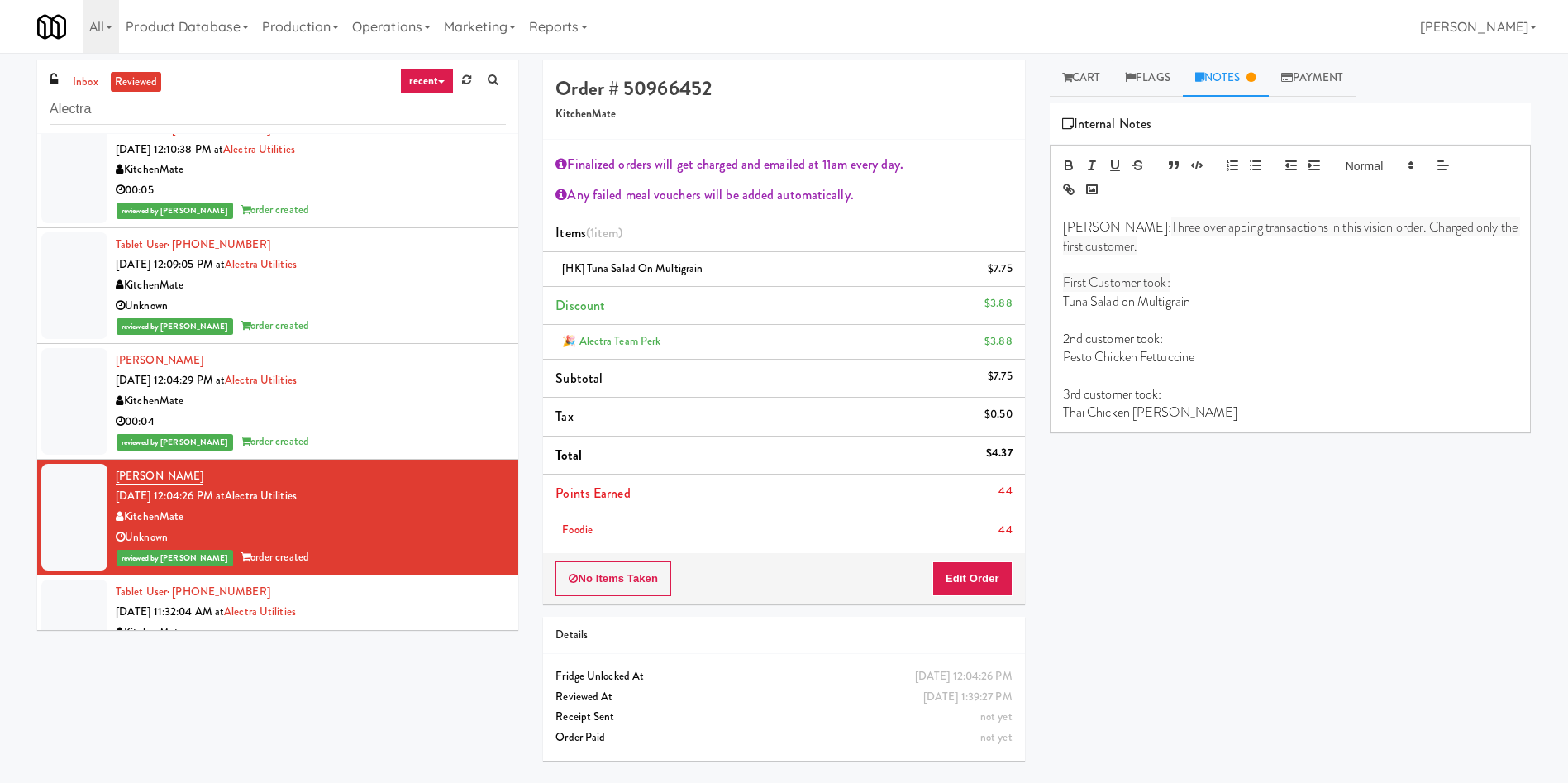
click at [65, 369] on div at bounding box center [74, 401] width 66 height 107
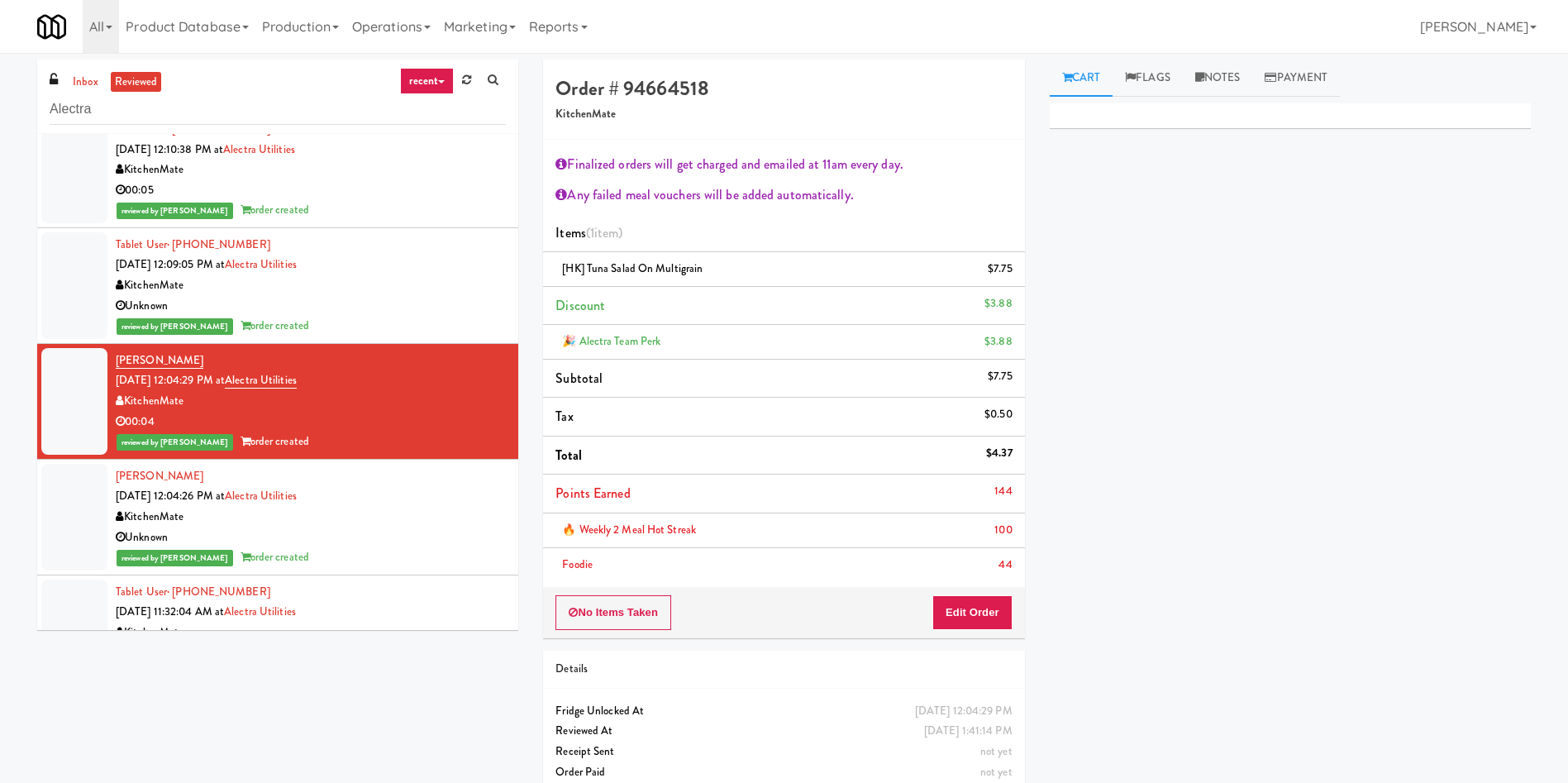
click at [68, 519] on div at bounding box center [74, 517] width 66 height 107
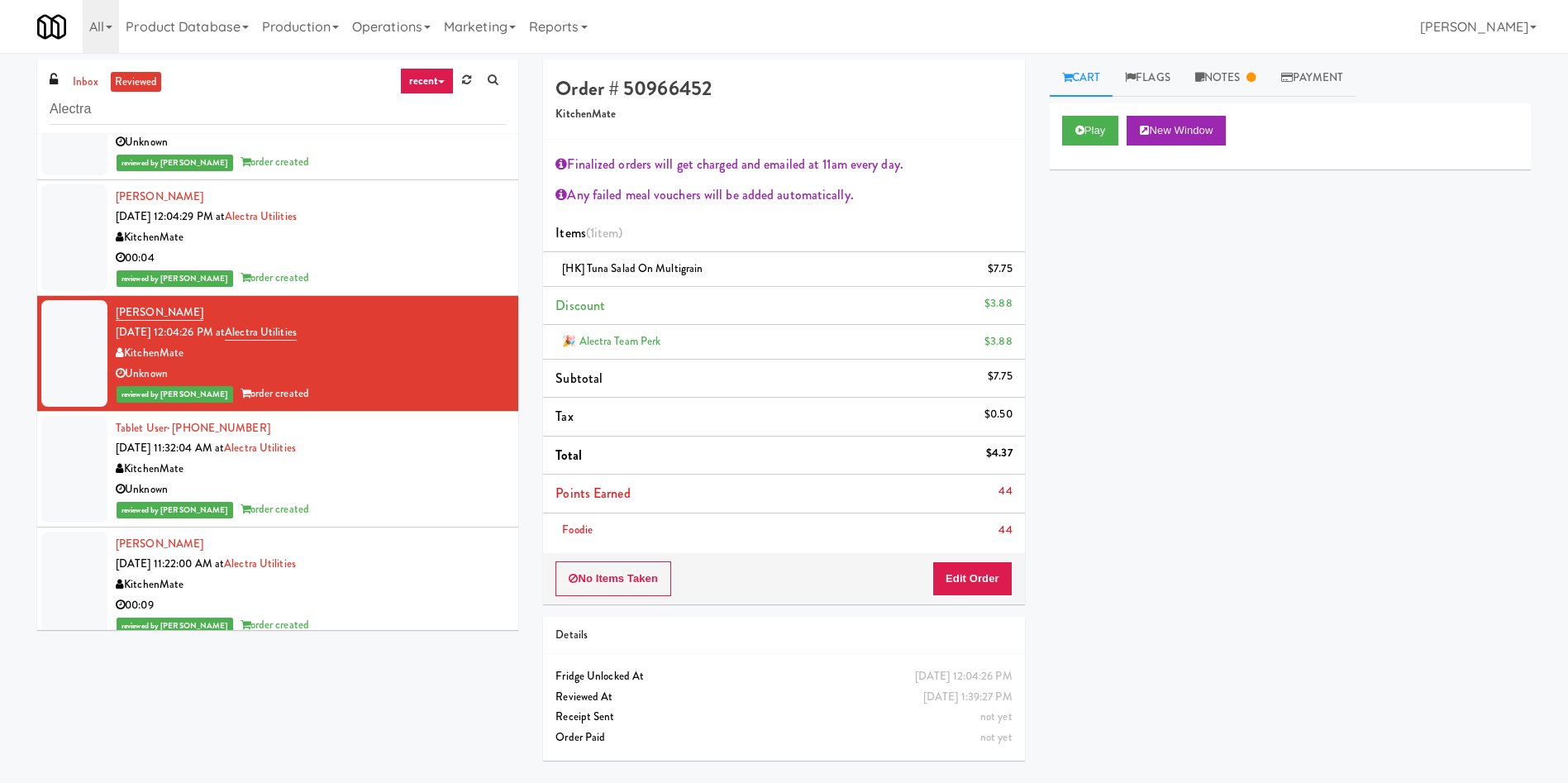
scroll to position [377, 0]
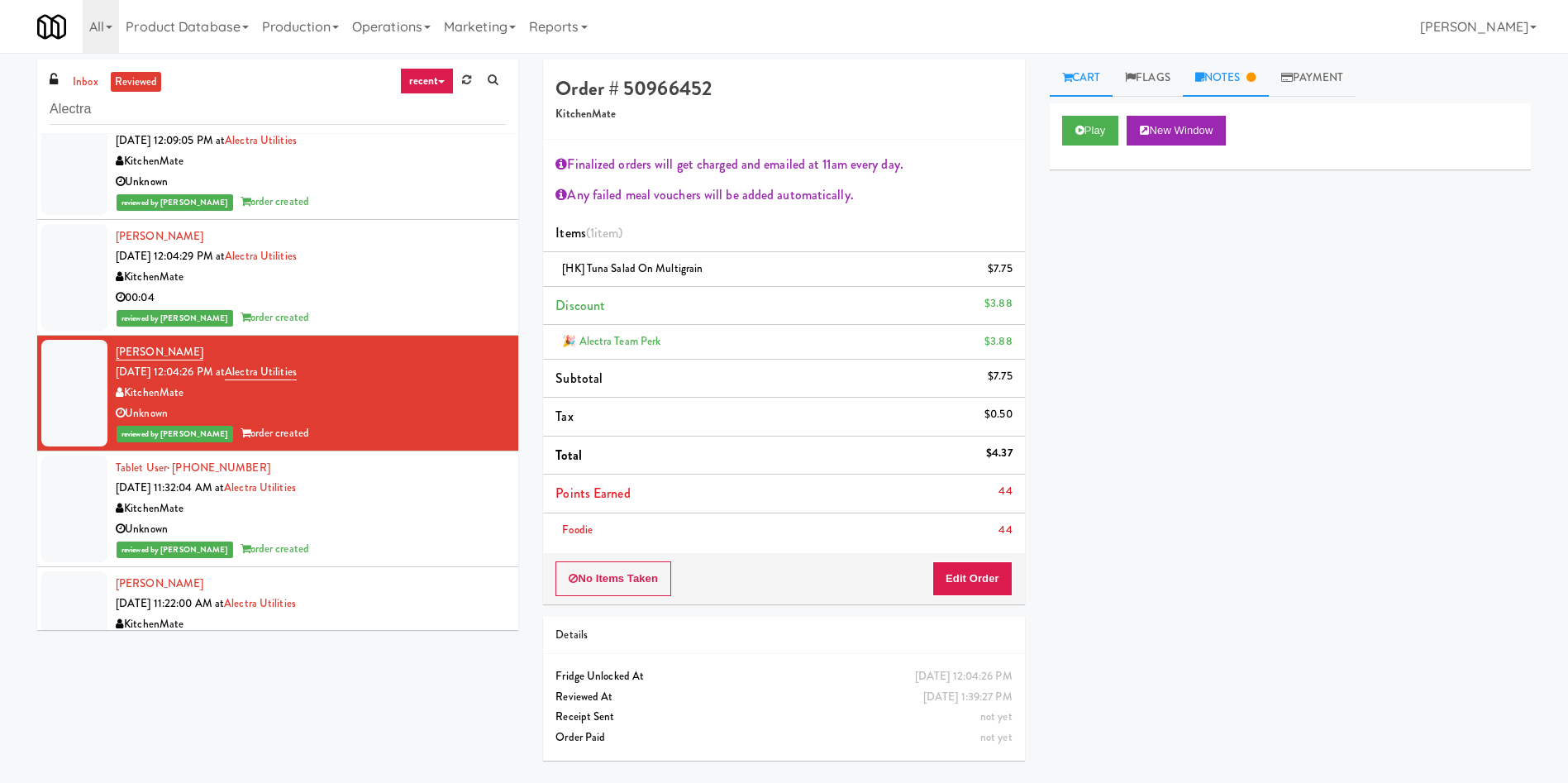
click at [1199, 69] on link "Notes" at bounding box center [1225, 78] width 86 height 38
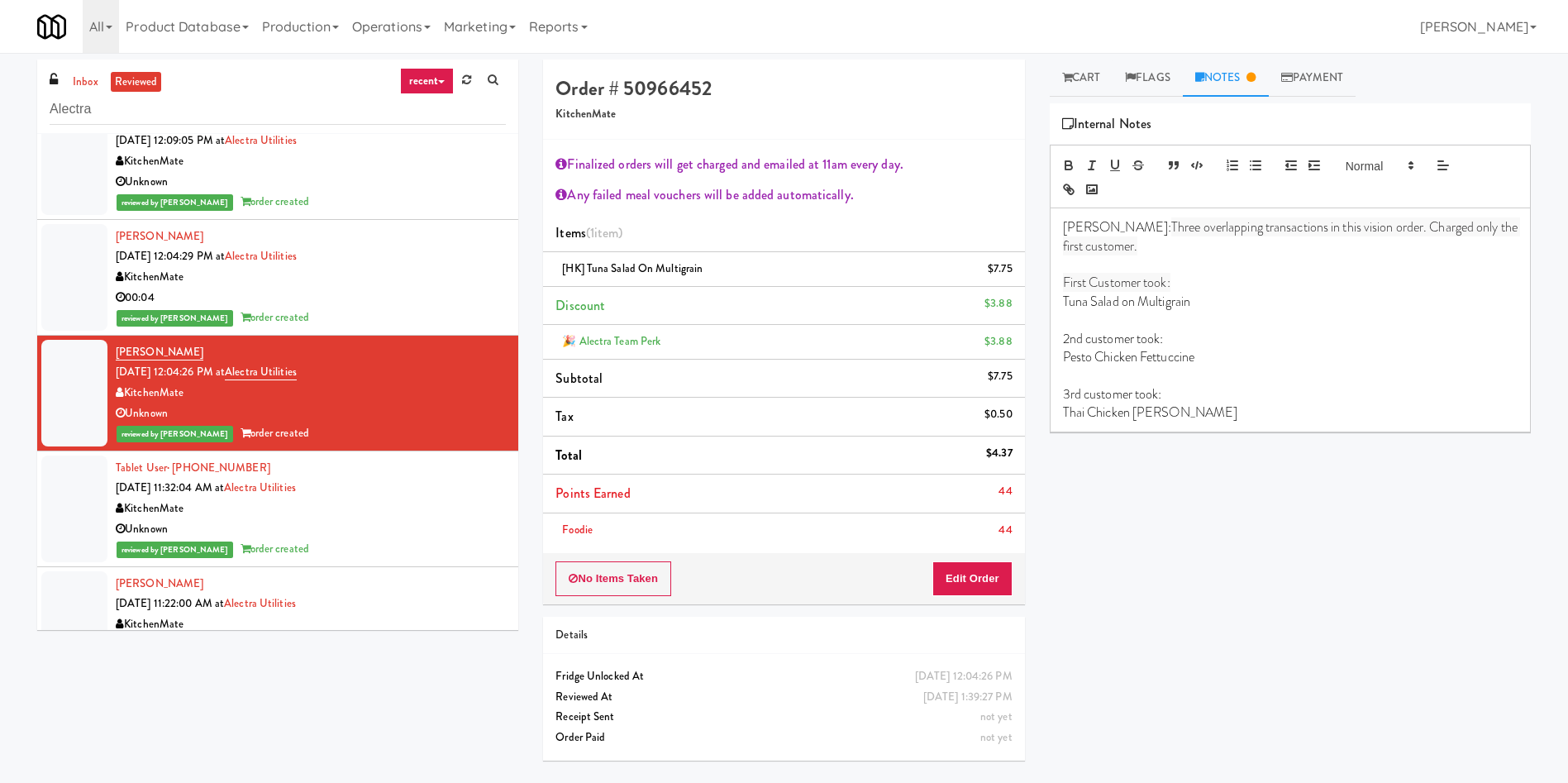
click at [1131, 597] on div "Play New Window Primary Flag Clear Flag if unable to determine what was taken o…" at bounding box center [1289, 413] width 481 height 620
